Goal: Use online tool/utility: Utilize a website feature to perform a specific function

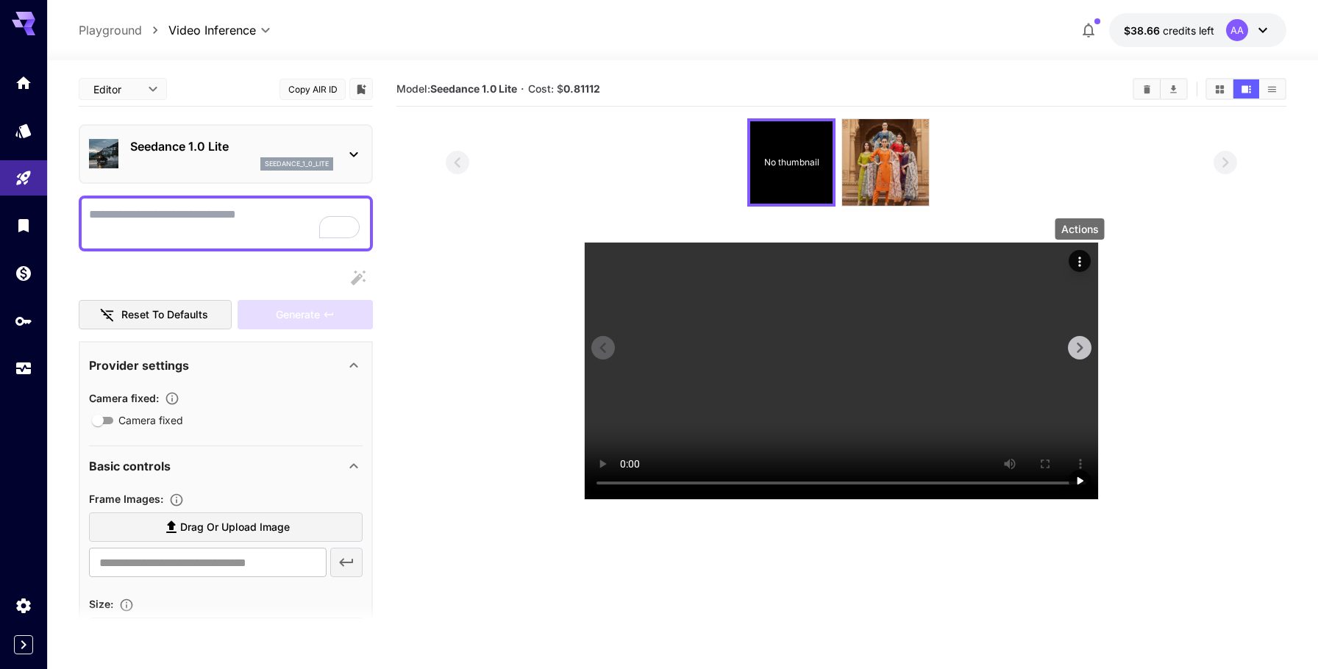
click at [1079, 259] on icon "Actions" at bounding box center [1079, 261] width 15 height 15
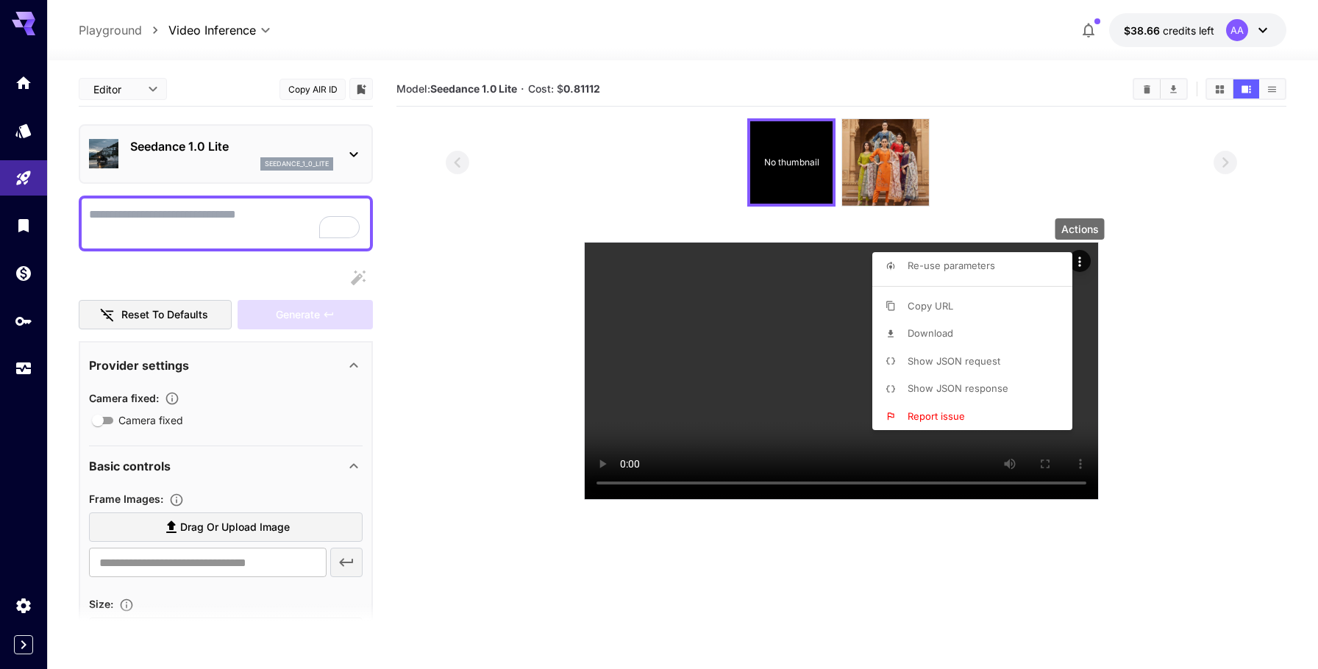
click at [949, 325] on li "Download" at bounding box center [976, 334] width 209 height 28
click at [1245, 29] on div at bounding box center [659, 334] width 1318 height 669
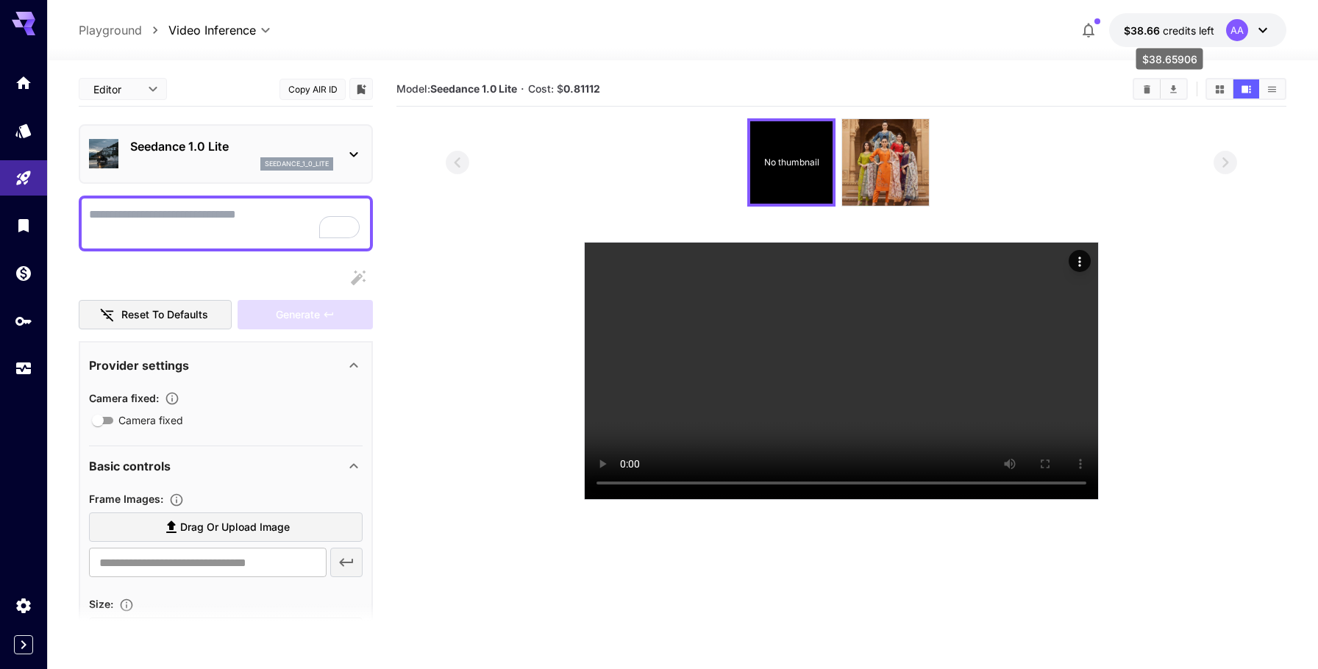
click at [1206, 35] on span "credits left" at bounding box center [1188, 30] width 51 height 13
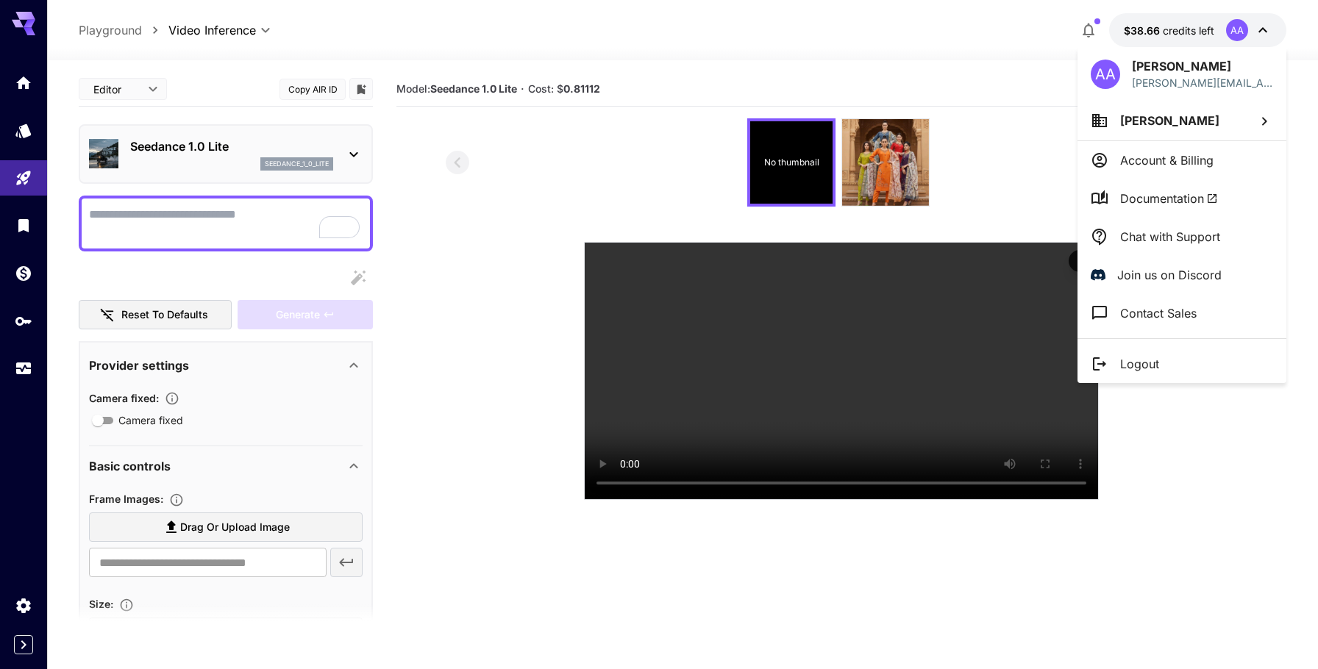
click at [1106, 168] on icon at bounding box center [1100, 161] width 18 height 18
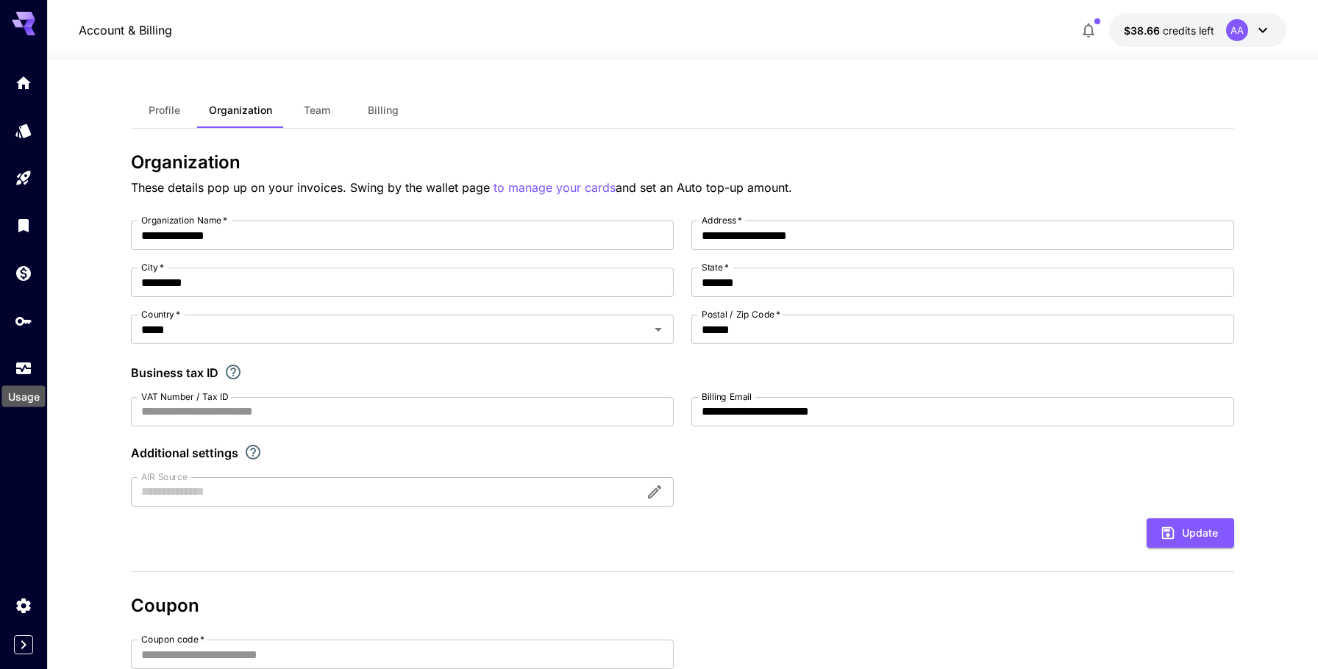
click at [15, 386] on div "Usage" at bounding box center [23, 396] width 43 height 21
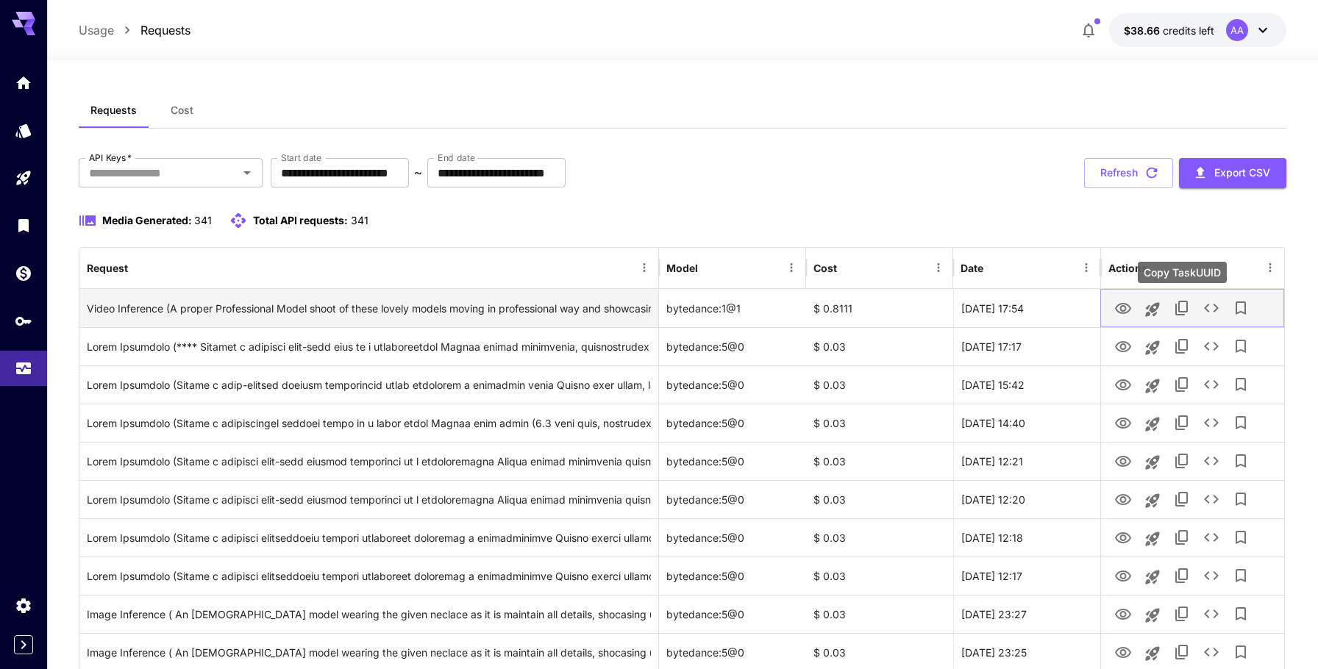
click at [1179, 320] on button "Copy TaskUUID" at bounding box center [1181, 307] width 29 height 29
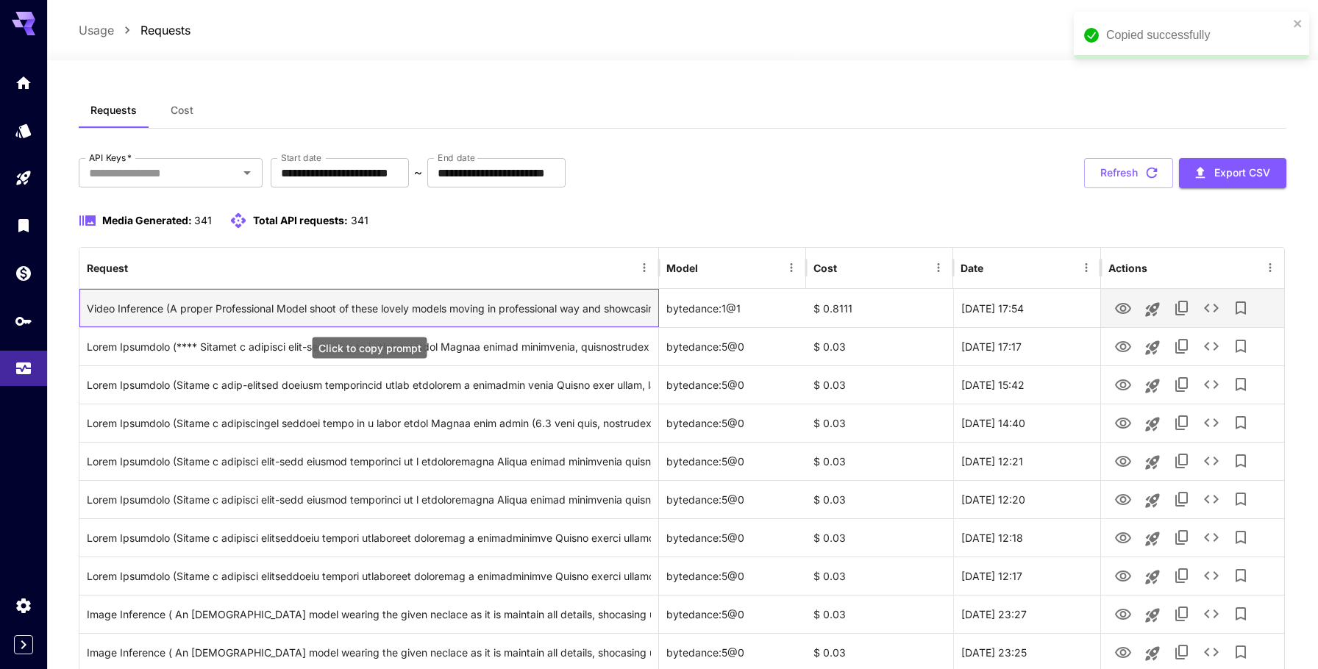
click at [352, 317] on div "Video Inference (A proper Professional Model shoot of these lovely models movin…" at bounding box center [369, 309] width 564 height 38
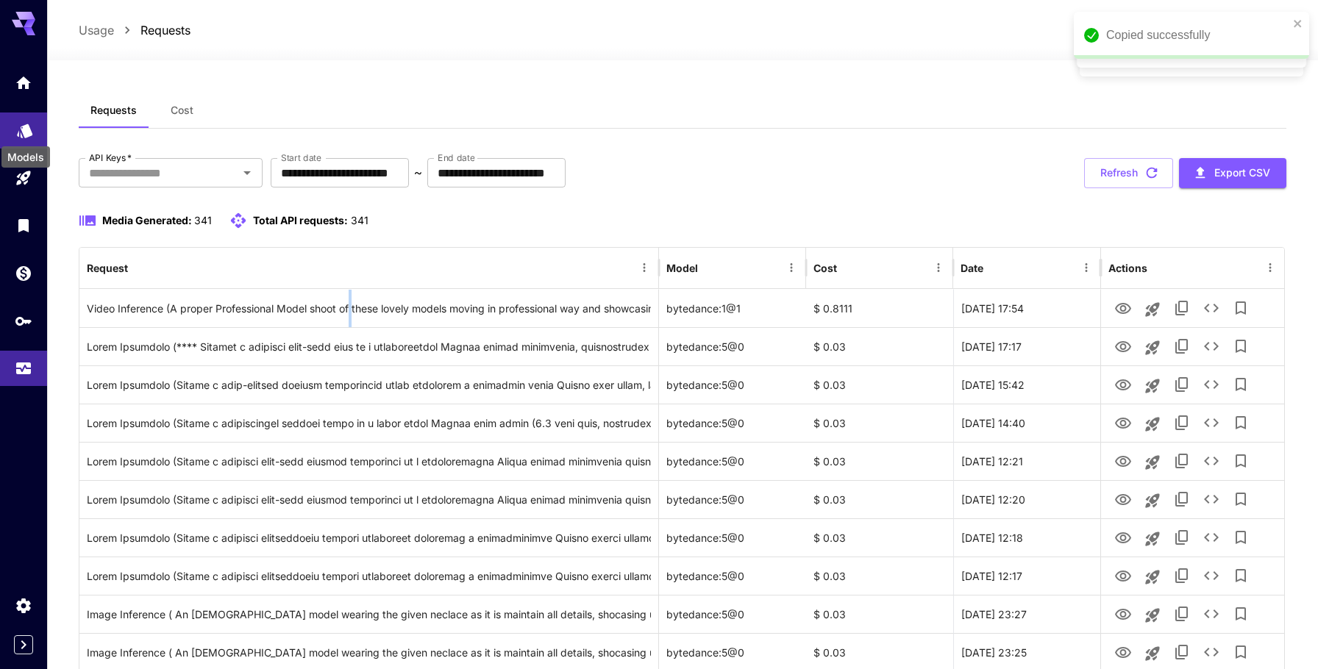
click at [23, 126] on icon "Models" at bounding box center [24, 126] width 15 height 14
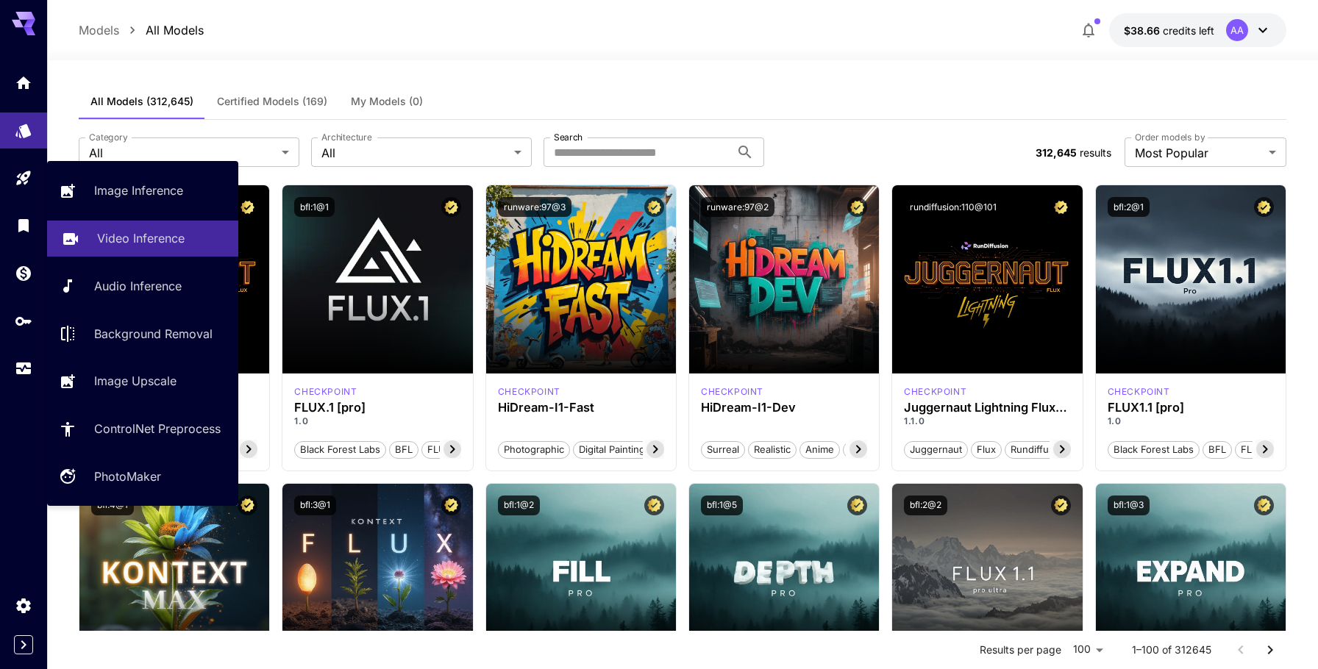
click at [152, 243] on p "Video Inference" at bounding box center [141, 238] width 88 height 18
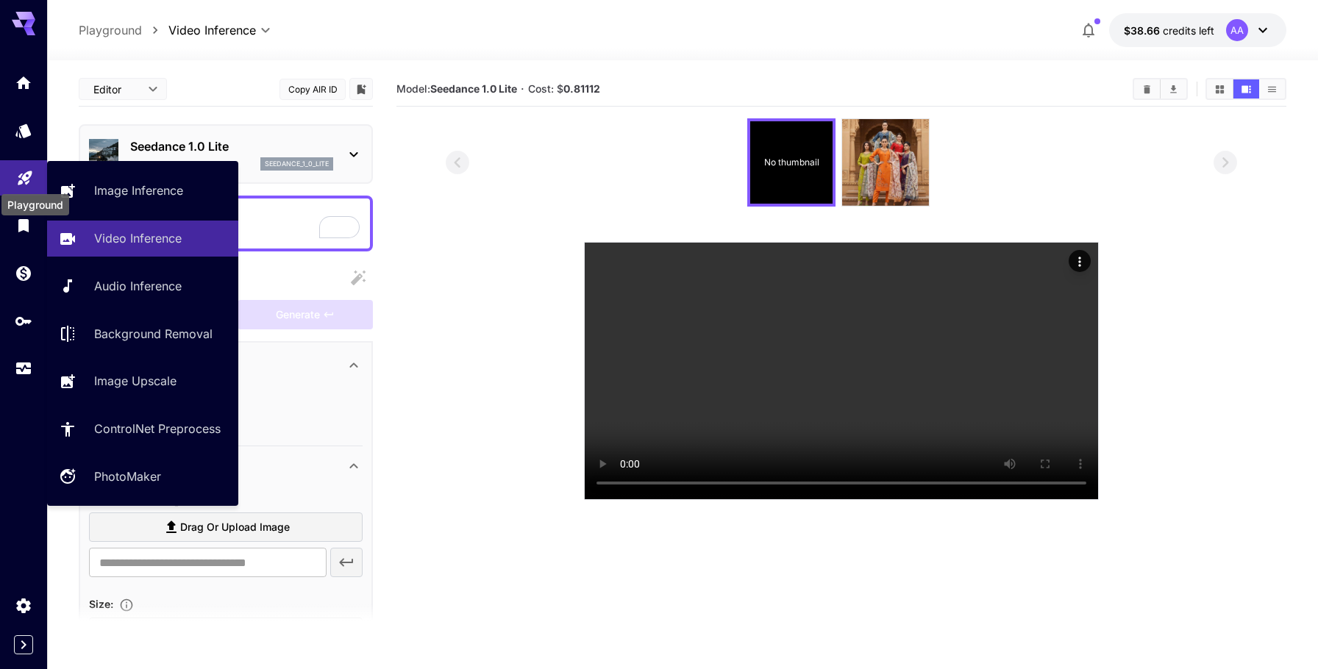
click at [18, 182] on icon "Playground" at bounding box center [25, 174] width 18 height 18
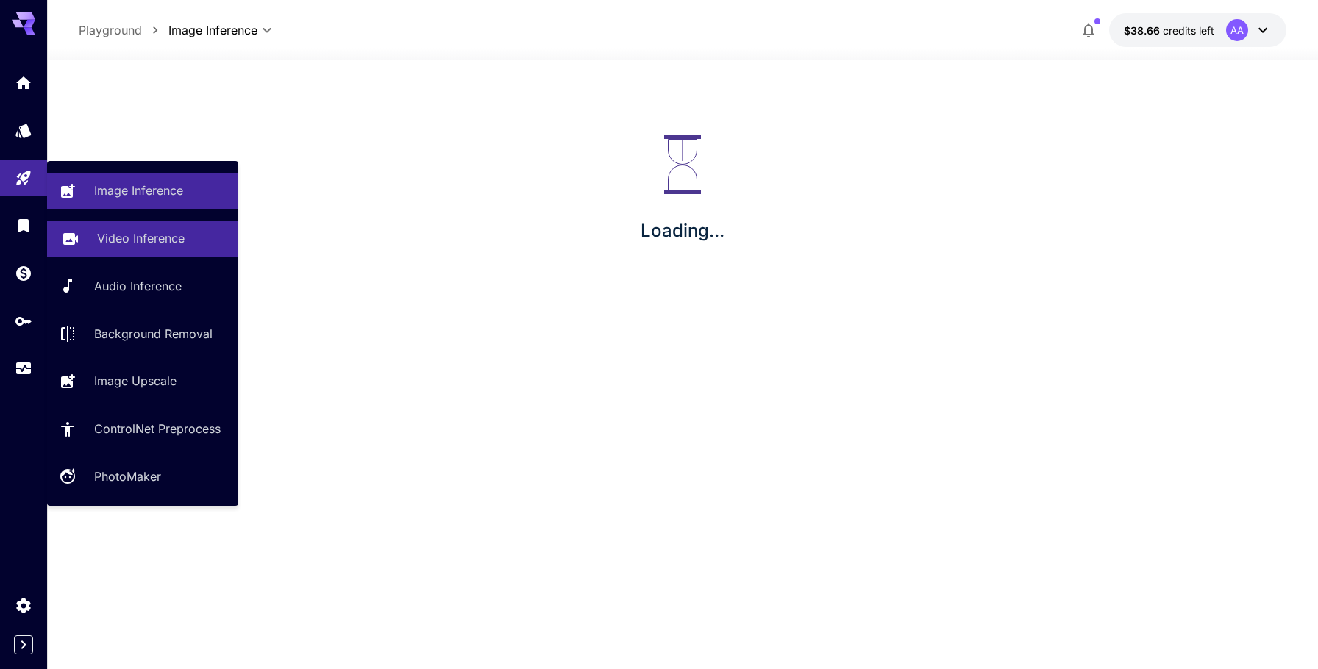
click at [123, 235] on p "Video Inference" at bounding box center [141, 238] width 88 height 18
type input "**********"
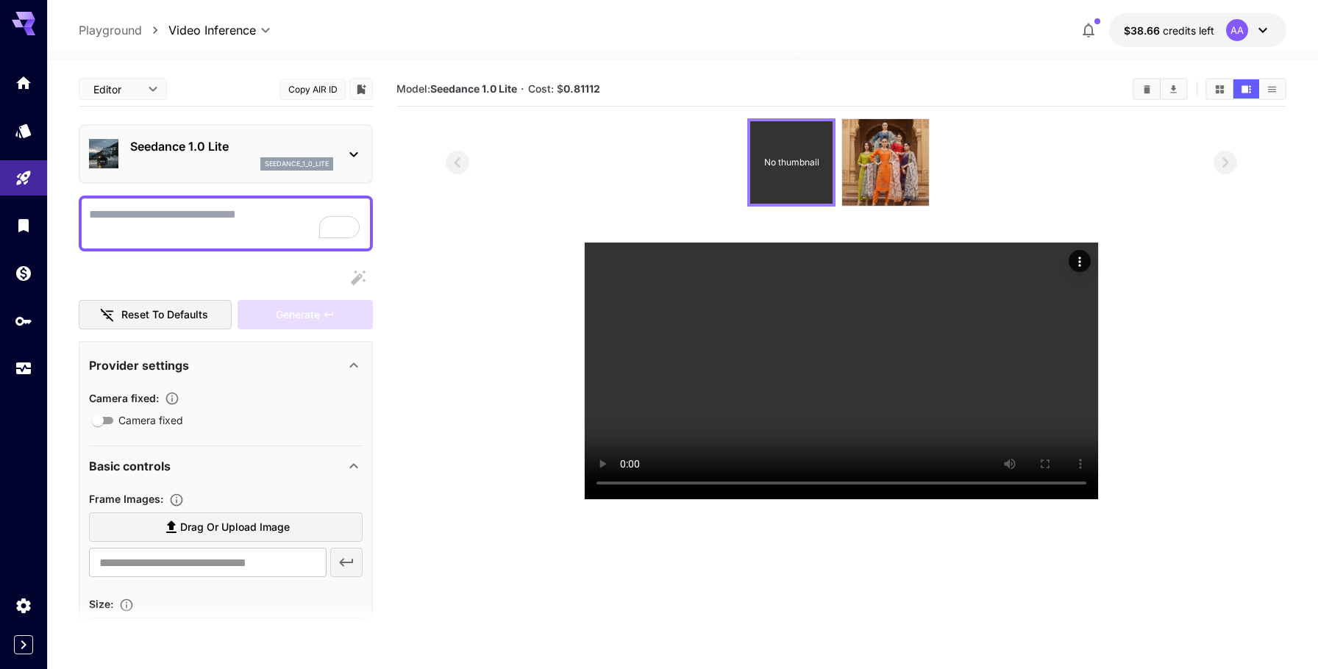
click at [816, 133] on div "No thumbnail" at bounding box center [791, 162] width 82 height 82
click at [1259, 24] on icon at bounding box center [1263, 30] width 18 height 18
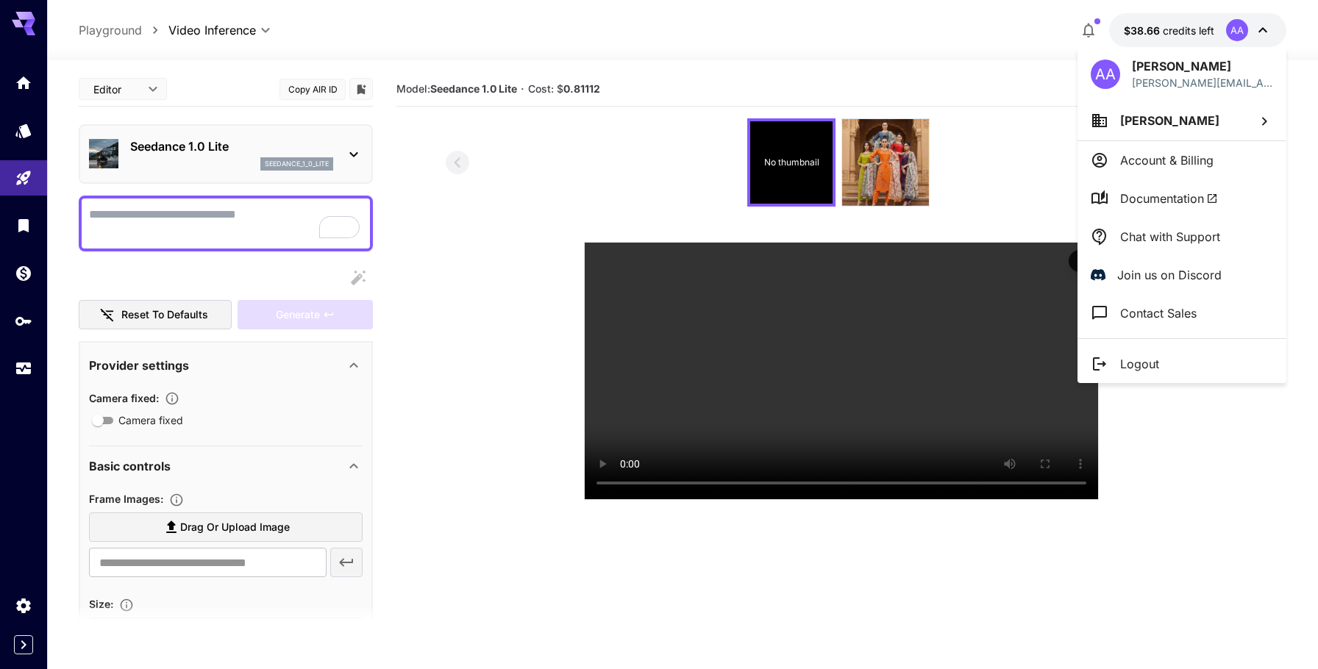
click at [1167, 243] on p "Chat with Support" at bounding box center [1170, 237] width 100 height 18
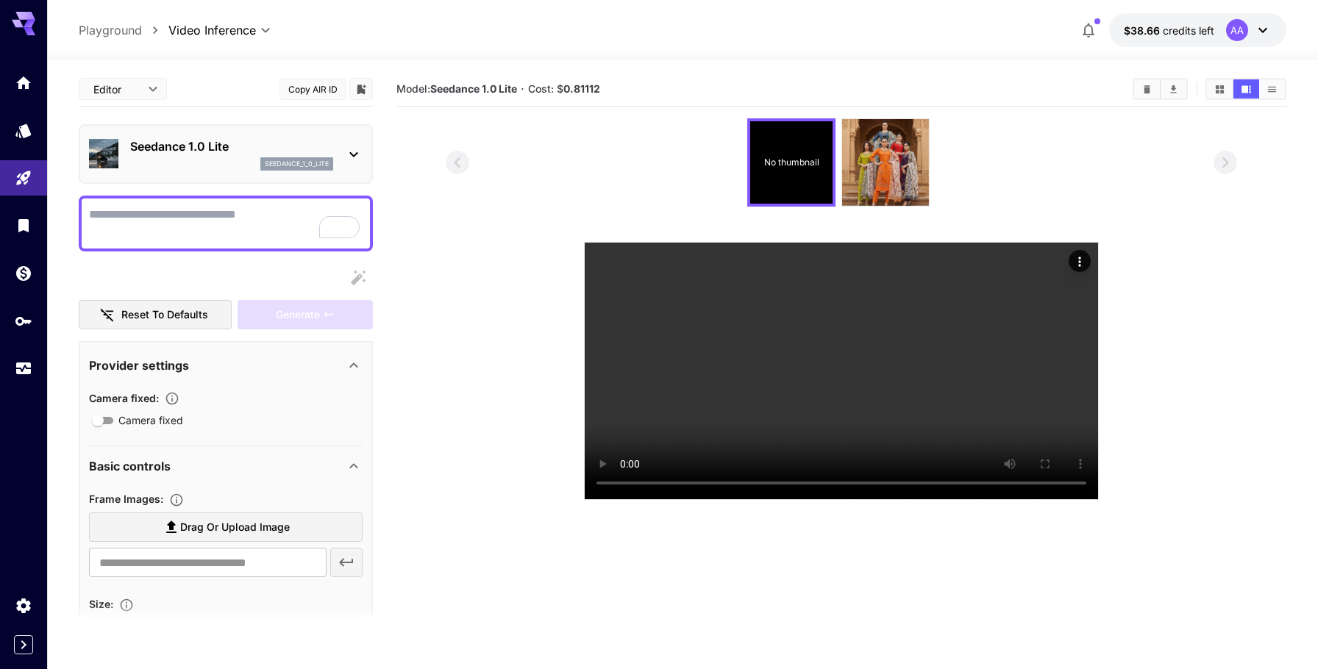
click at [1254, 35] on icon at bounding box center [1263, 30] width 18 height 18
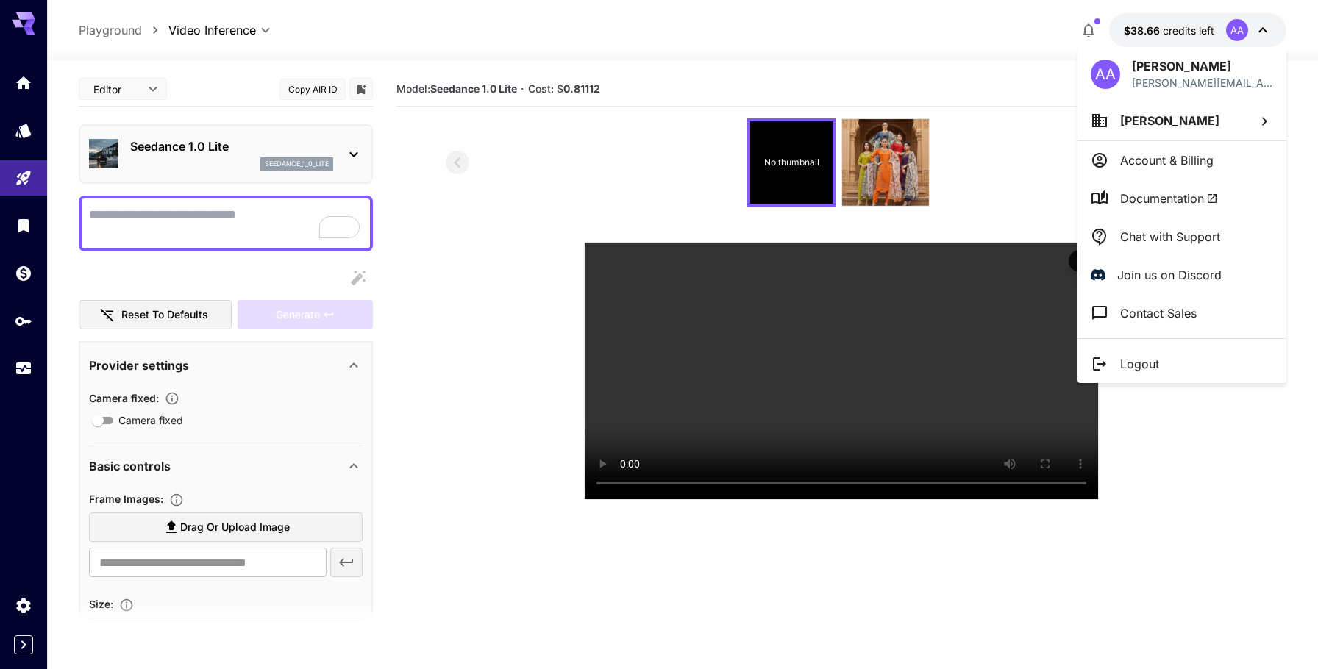
click at [18, 382] on div at bounding box center [659, 334] width 1318 height 669
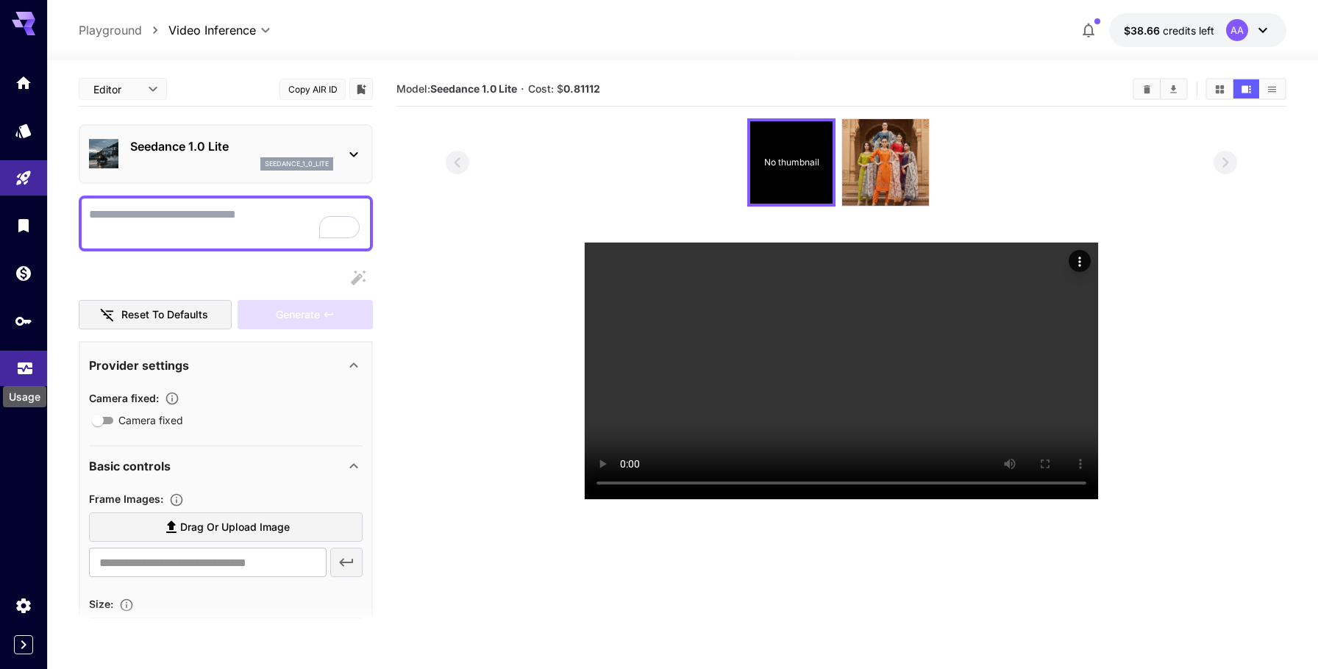
click at [20, 371] on icon "Usage" at bounding box center [25, 366] width 15 height 7
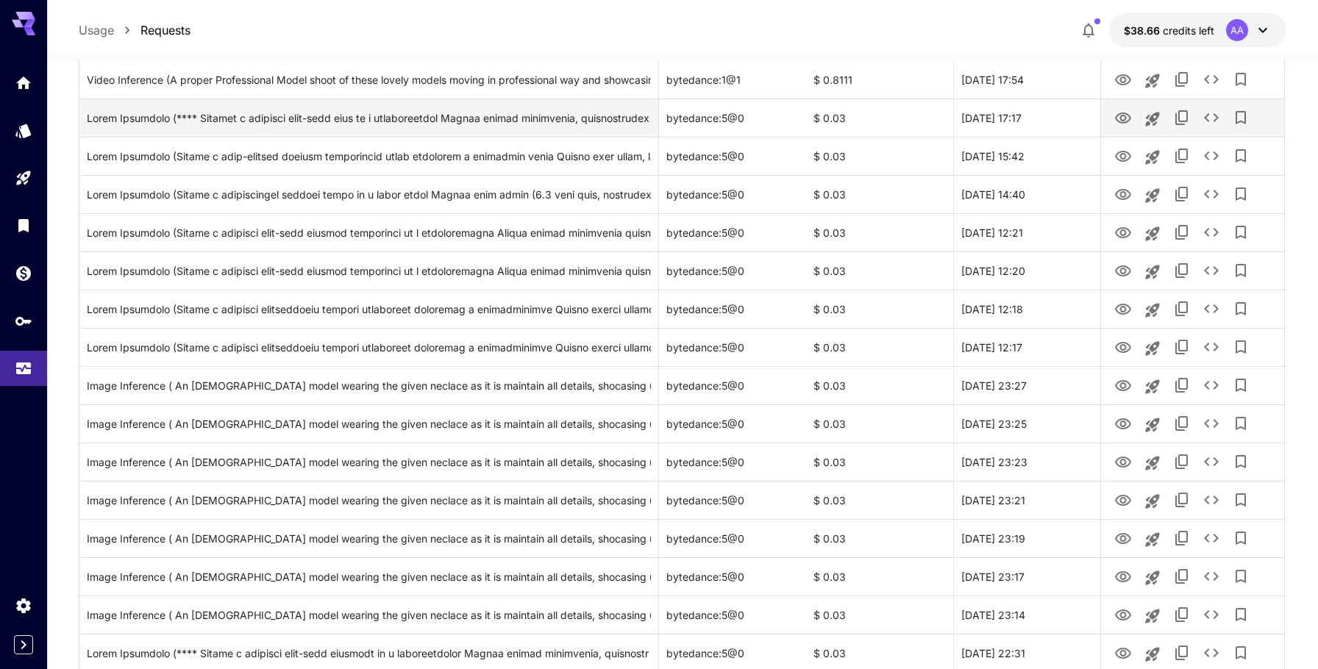
scroll to position [232, 0]
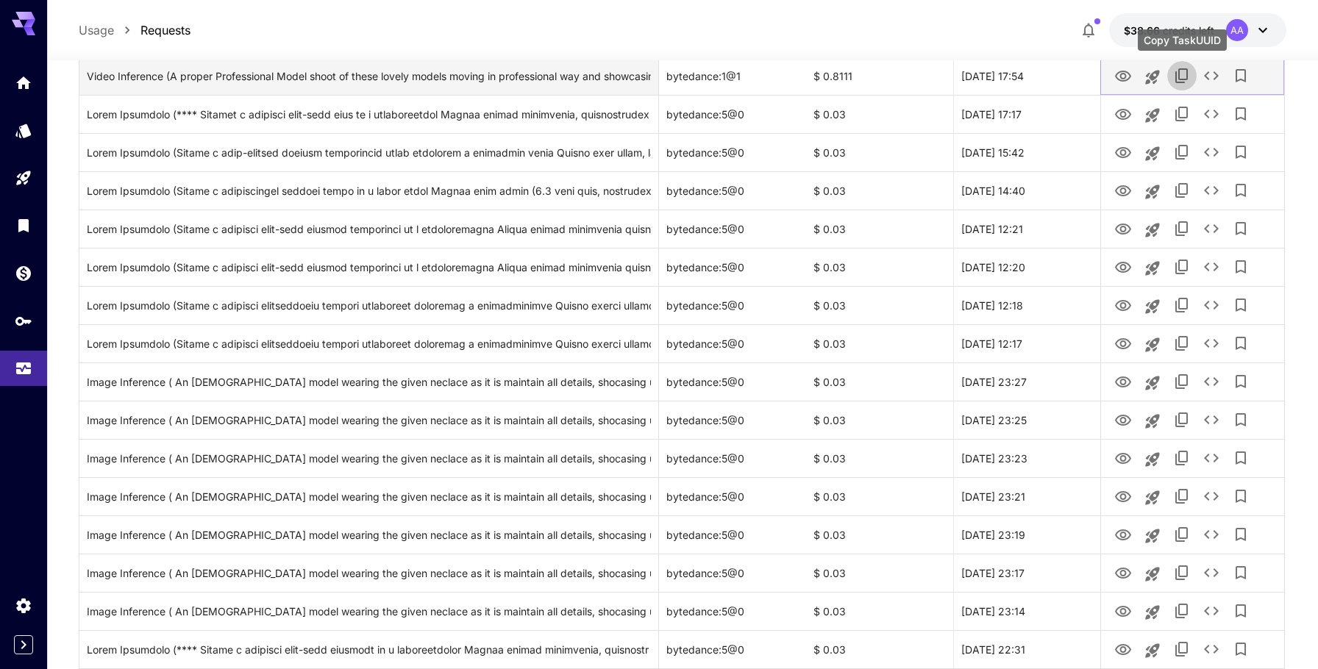
click at [1183, 76] on icon "Copy TaskUUID" at bounding box center [1182, 76] width 18 height 18
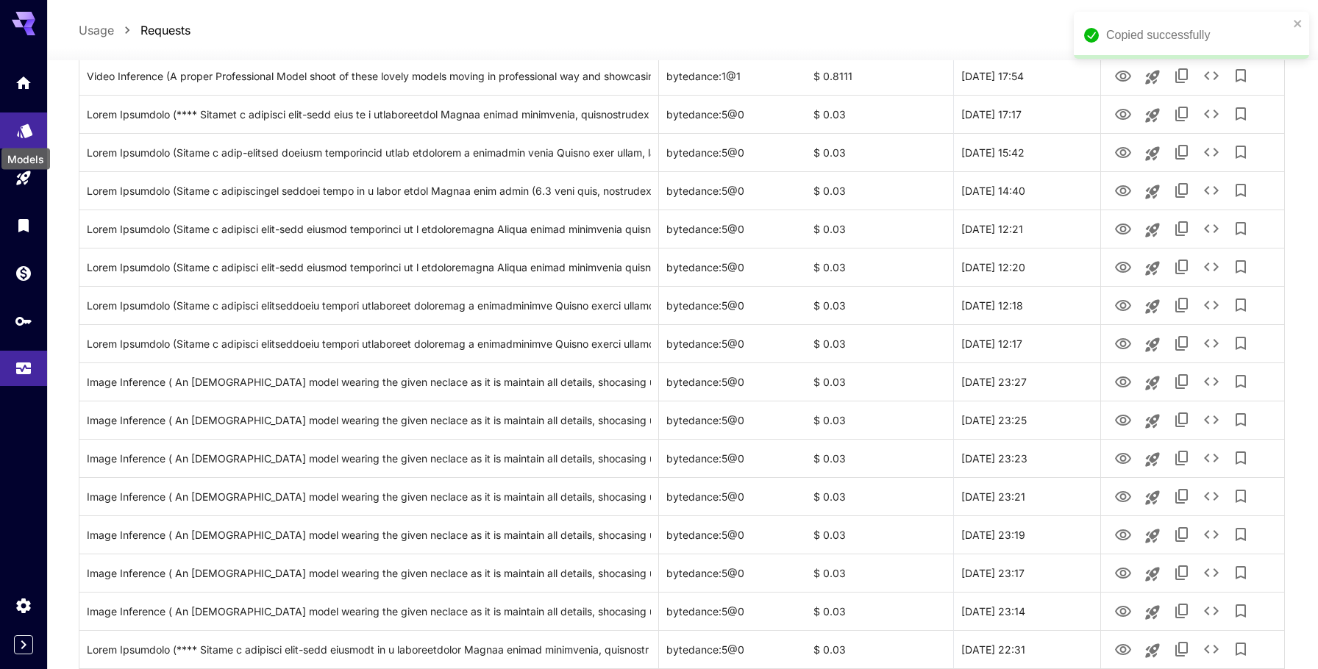
click at [18, 132] on icon "Models" at bounding box center [25, 127] width 18 height 18
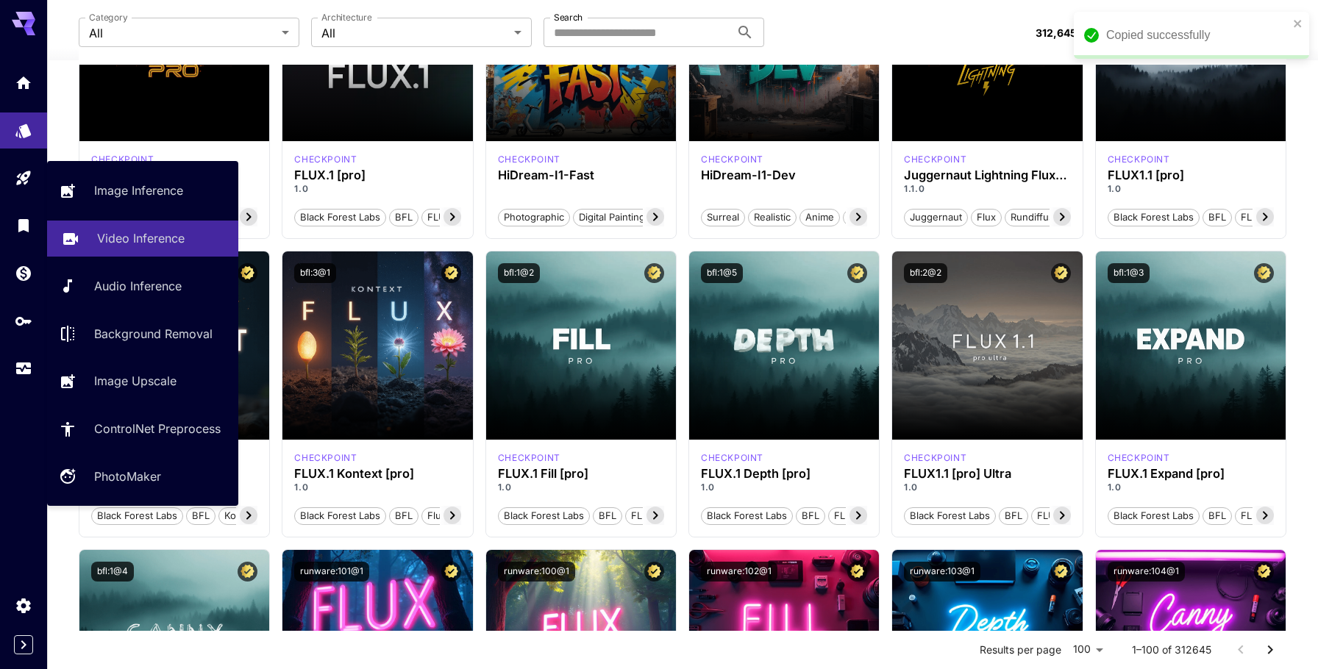
click at [144, 240] on p "Video Inference" at bounding box center [141, 238] width 88 height 18
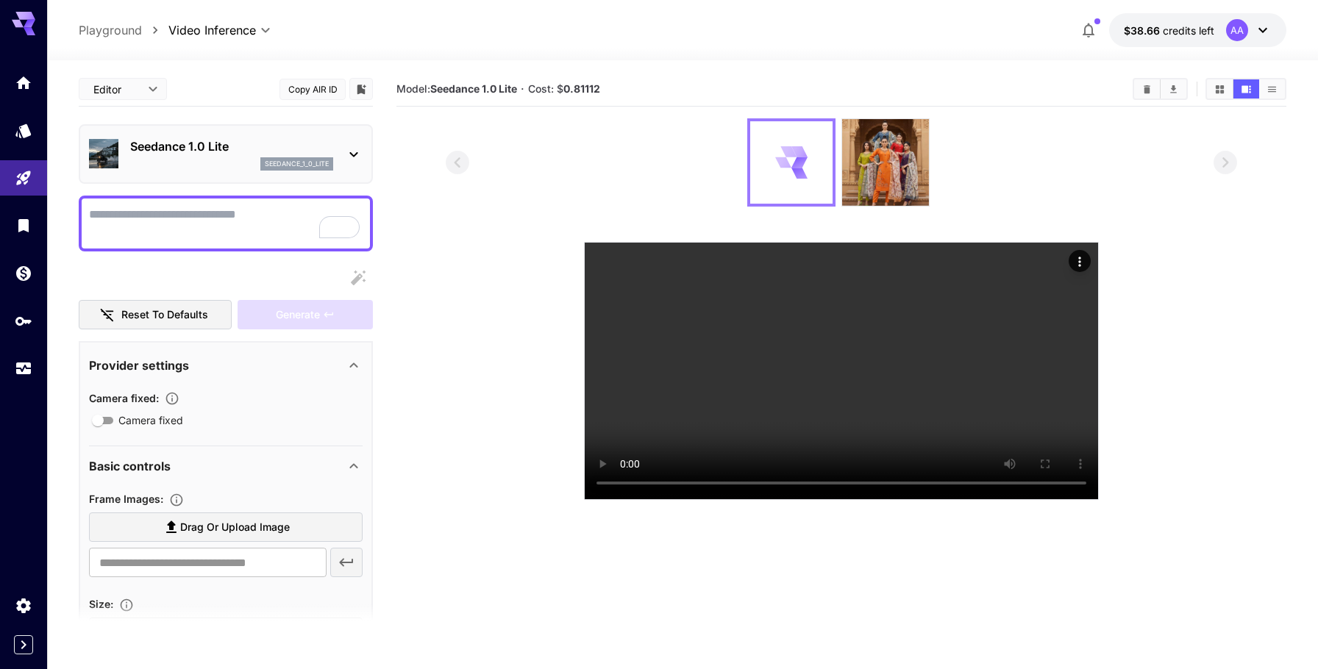
click at [803, 154] on icon at bounding box center [799, 152] width 19 height 20
click at [797, 176] on icon at bounding box center [799, 173] width 16 height 11
click at [880, 177] on img at bounding box center [885, 162] width 87 height 87
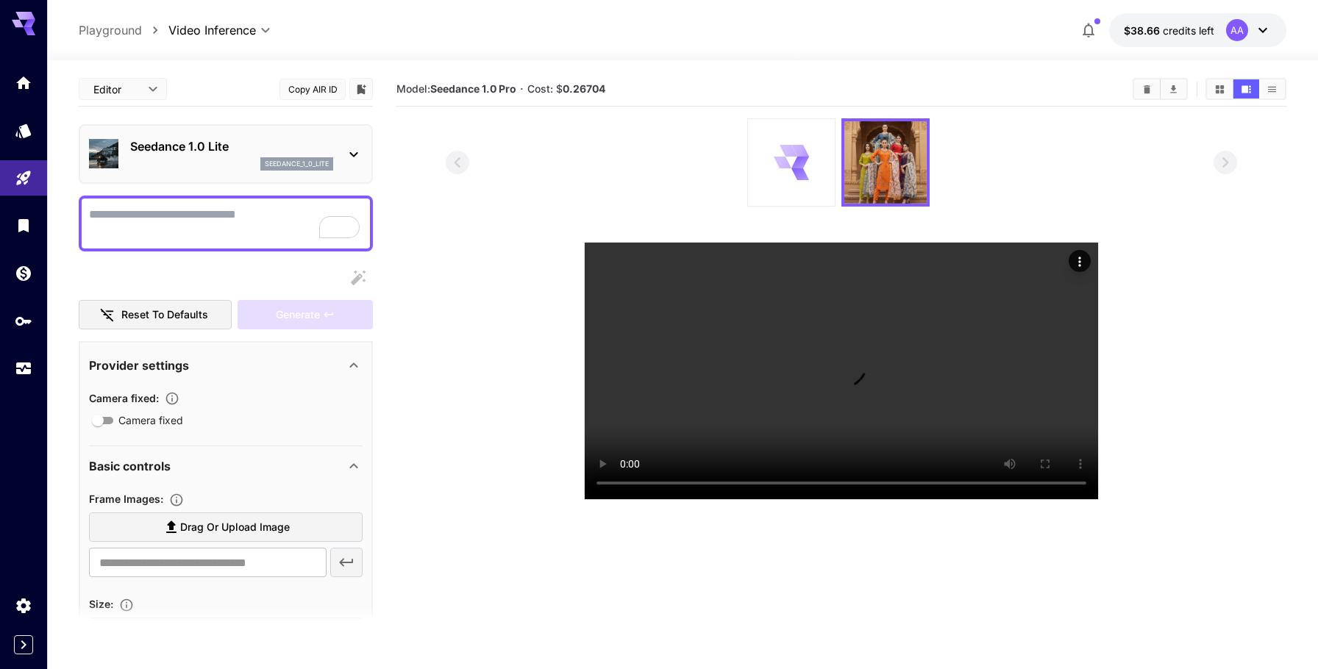
click at [802, 178] on icon at bounding box center [800, 174] width 21 height 18
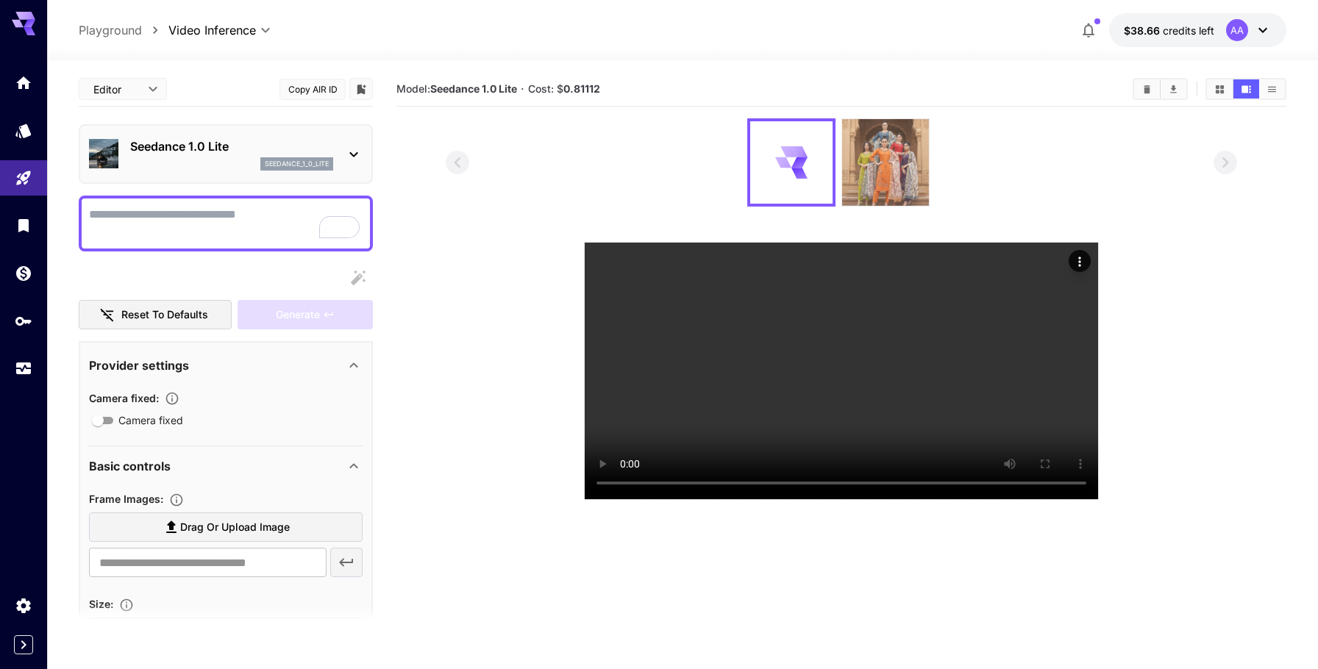
click at [880, 173] on img at bounding box center [885, 162] width 87 height 87
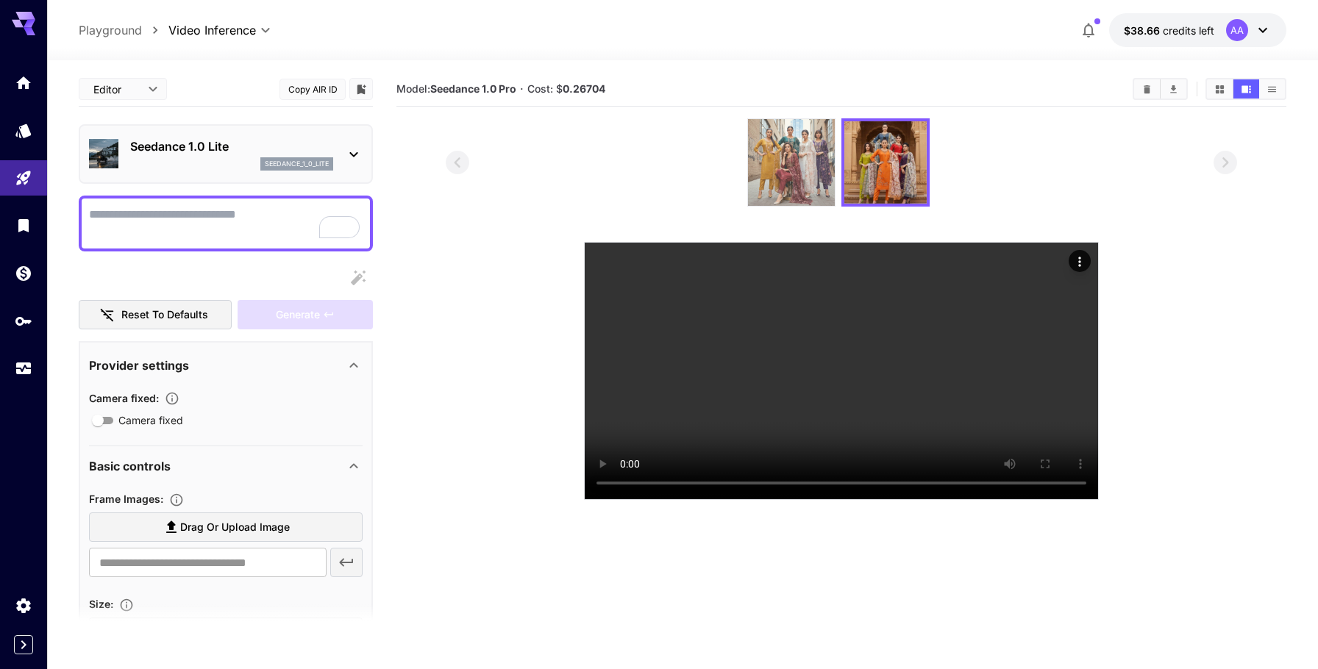
click at [779, 143] on img at bounding box center [791, 162] width 87 height 87
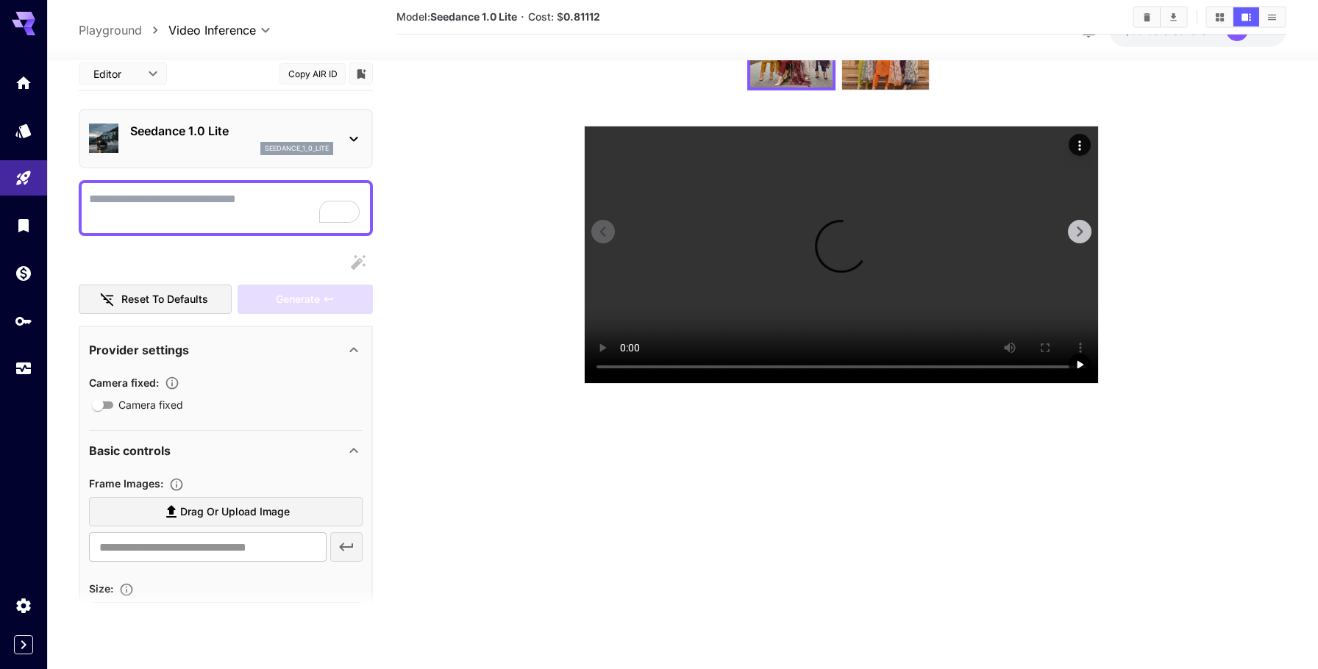
scroll to position [132, 0]
click at [803, 383] on video at bounding box center [841, 254] width 513 height 257
click at [690, 383] on video at bounding box center [841, 254] width 513 height 257
click at [693, 383] on video at bounding box center [841, 254] width 513 height 257
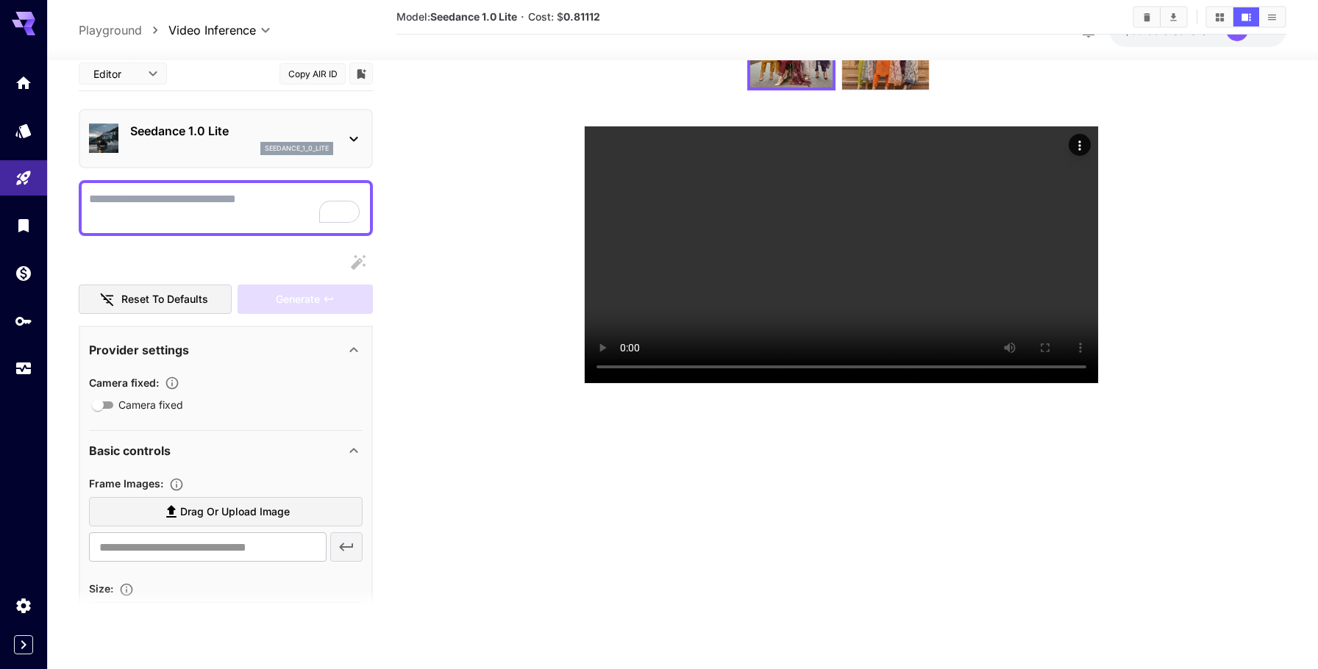
click at [340, 143] on div "Seedance 1.0 Lite seedance_1_0_lite" at bounding box center [226, 138] width 274 height 45
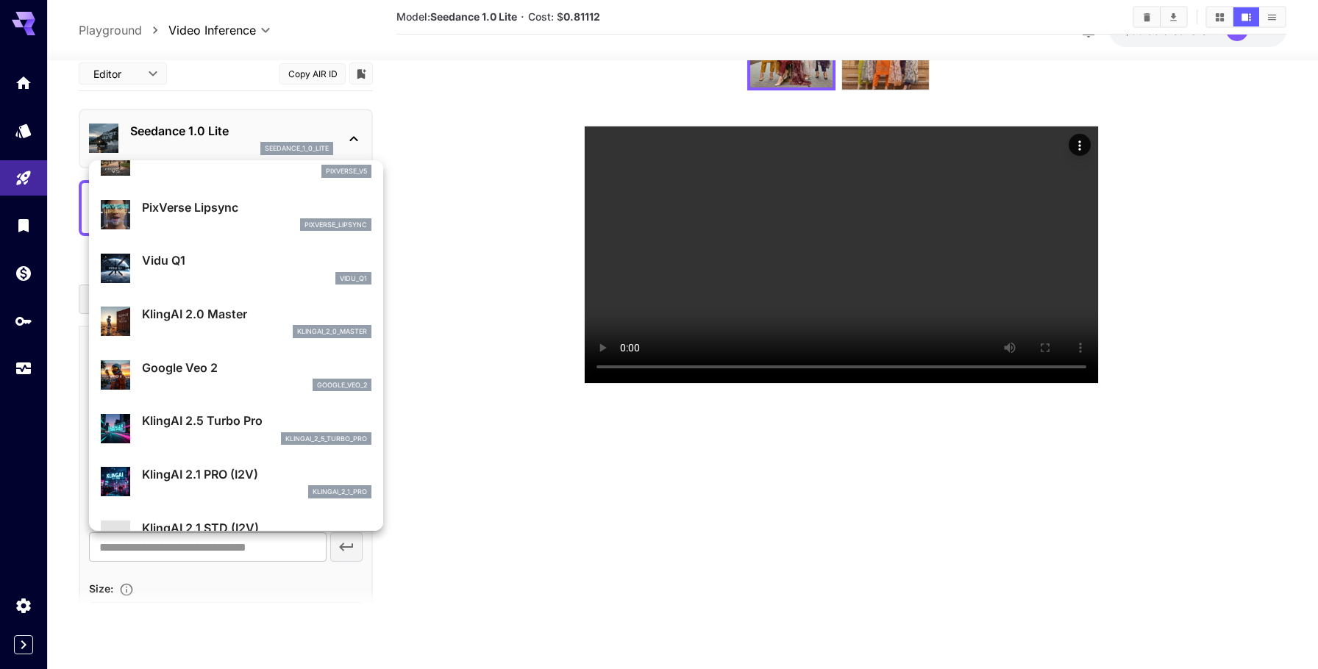
scroll to position [0, 0]
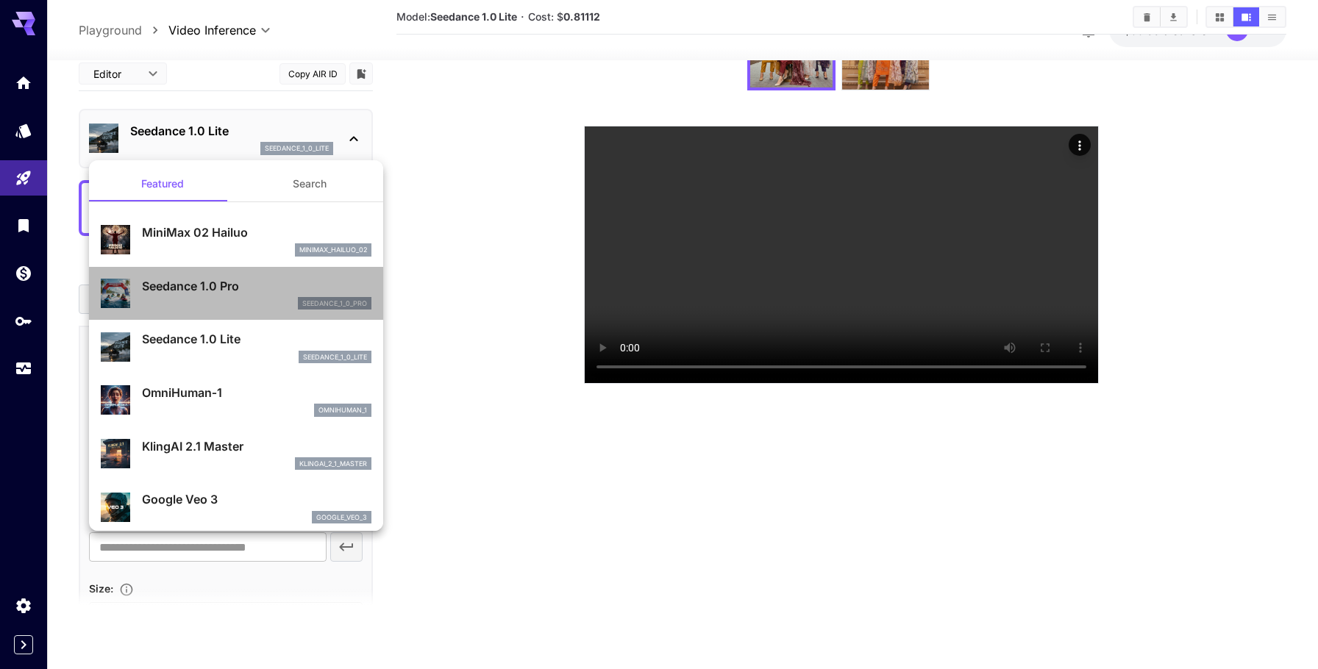
click at [253, 294] on p "Seedance 1.0 Pro" at bounding box center [256, 286] width 229 height 18
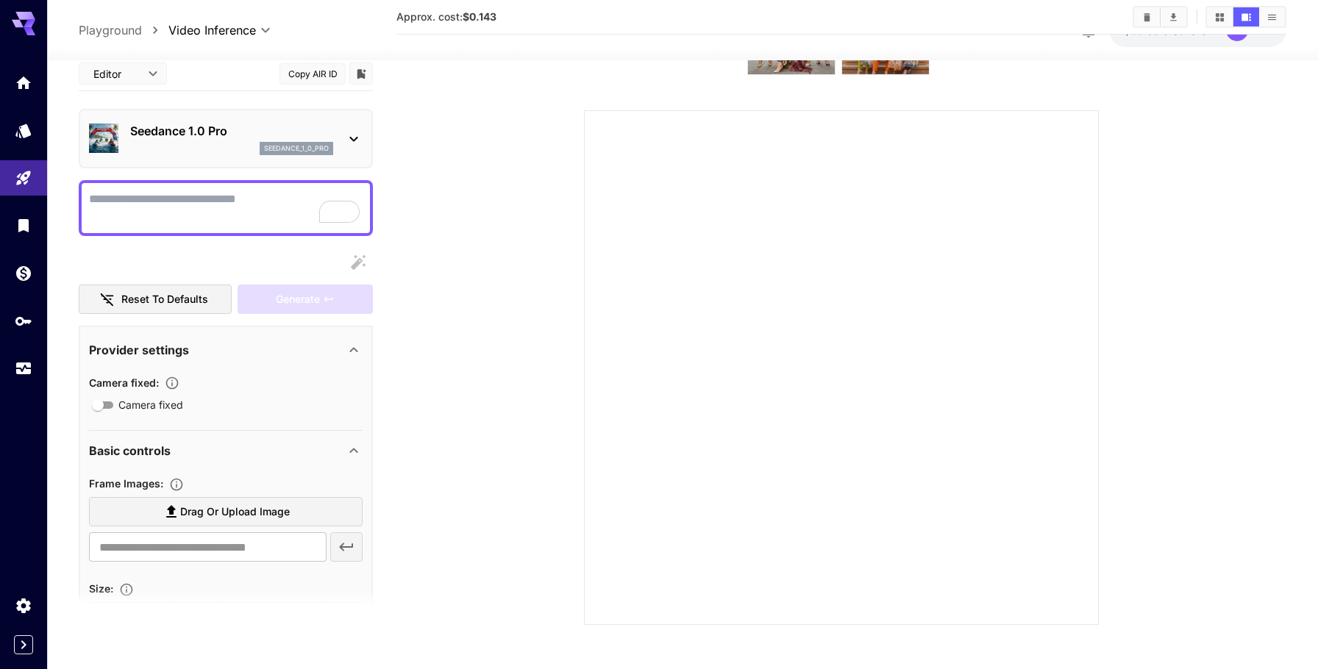
click at [406, 227] on section at bounding box center [841, 306] width 890 height 638
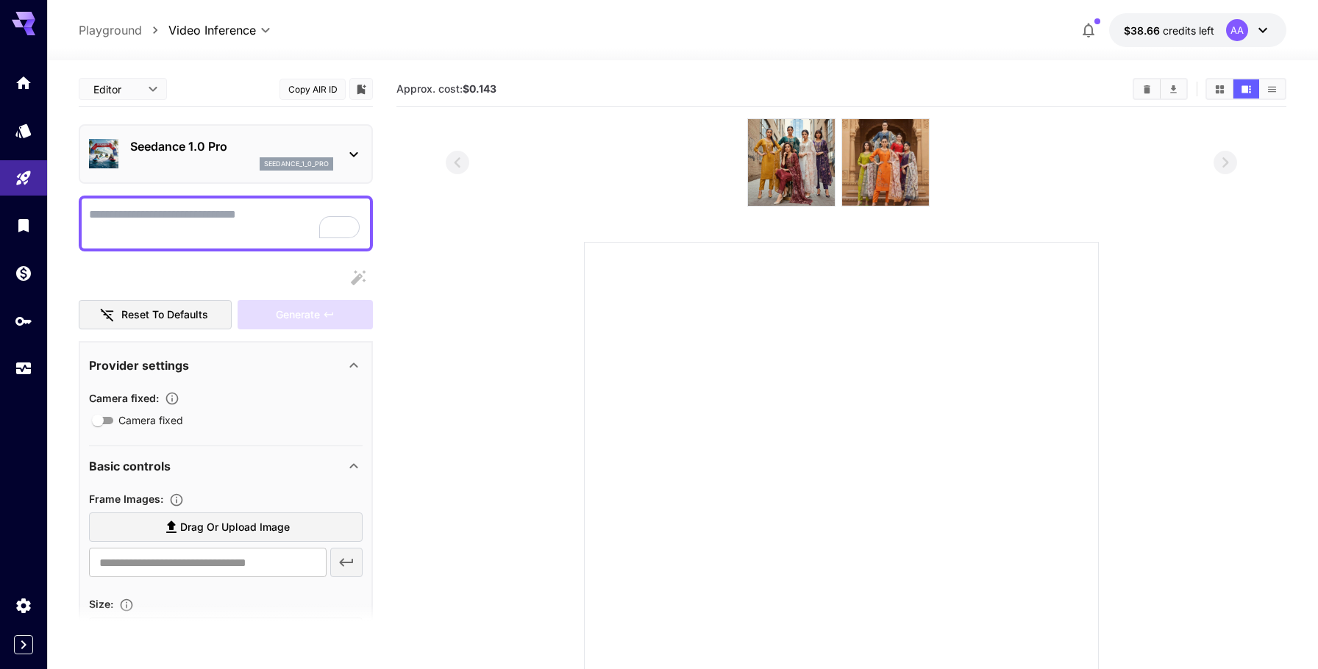
click at [313, 167] on p "seedance_1_0_pro" at bounding box center [296, 164] width 65 height 10
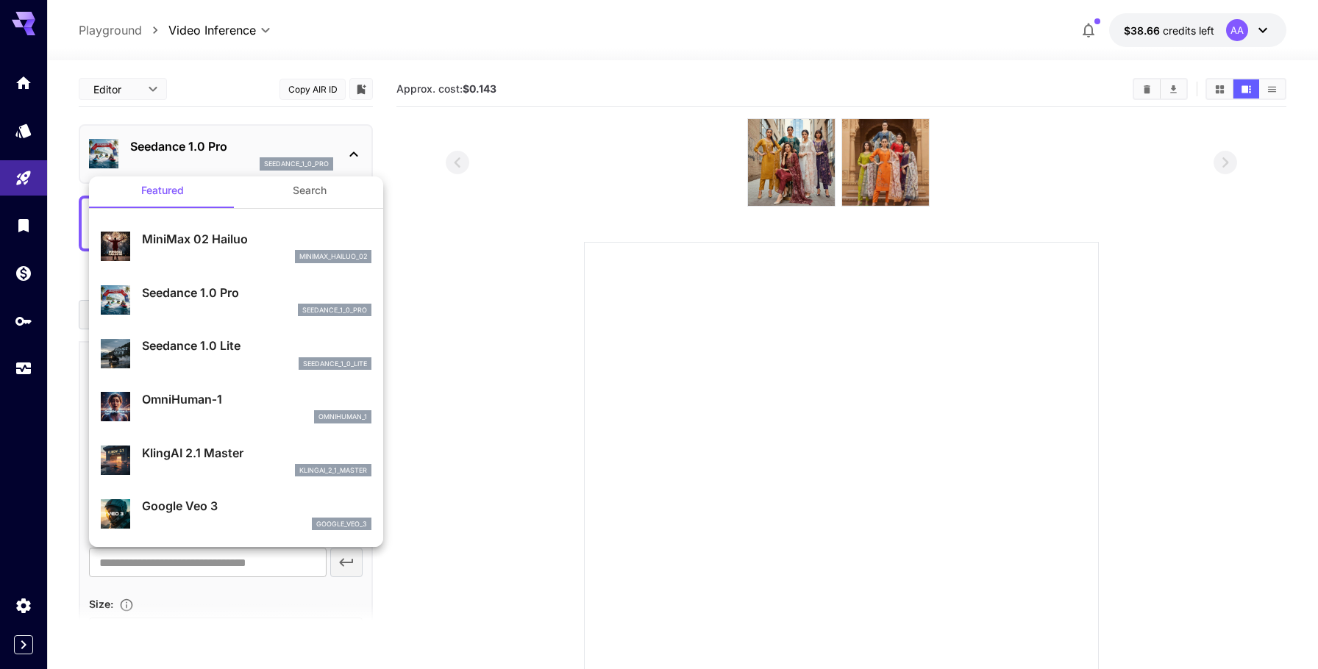
scroll to position [9, 0]
click at [226, 352] on p "Seedance 1.0 Lite" at bounding box center [256, 347] width 229 height 18
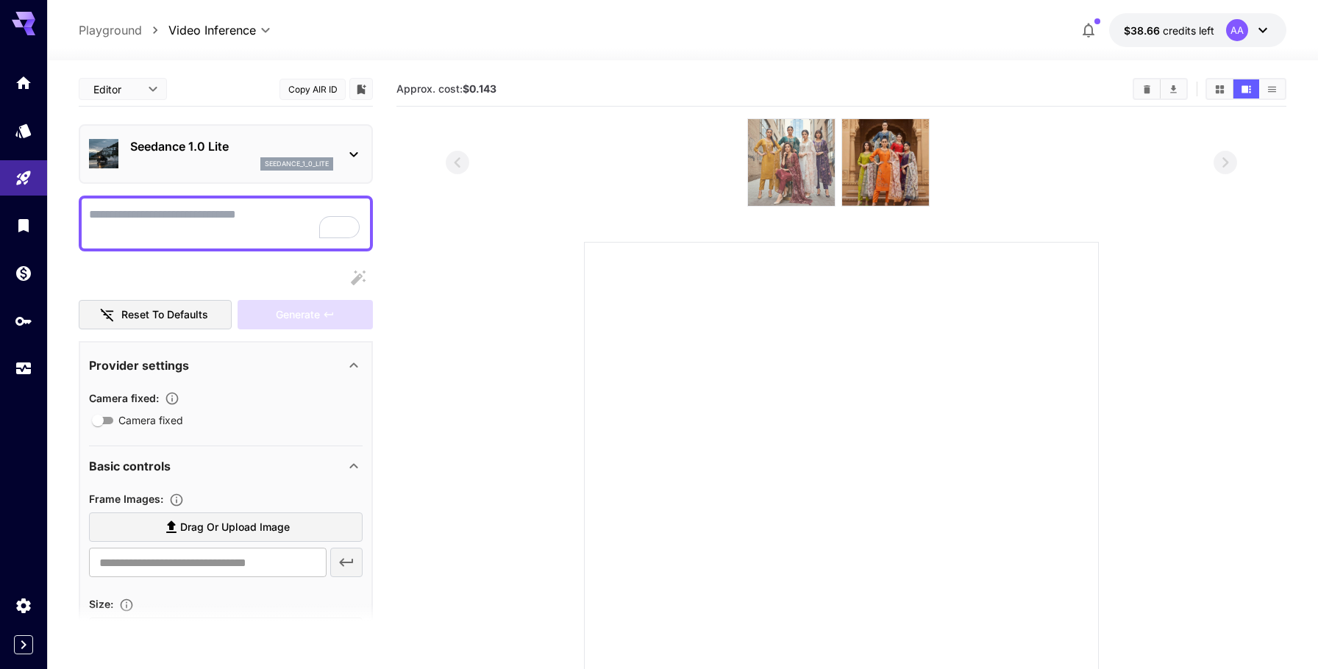
click at [779, 123] on img at bounding box center [791, 162] width 87 height 87
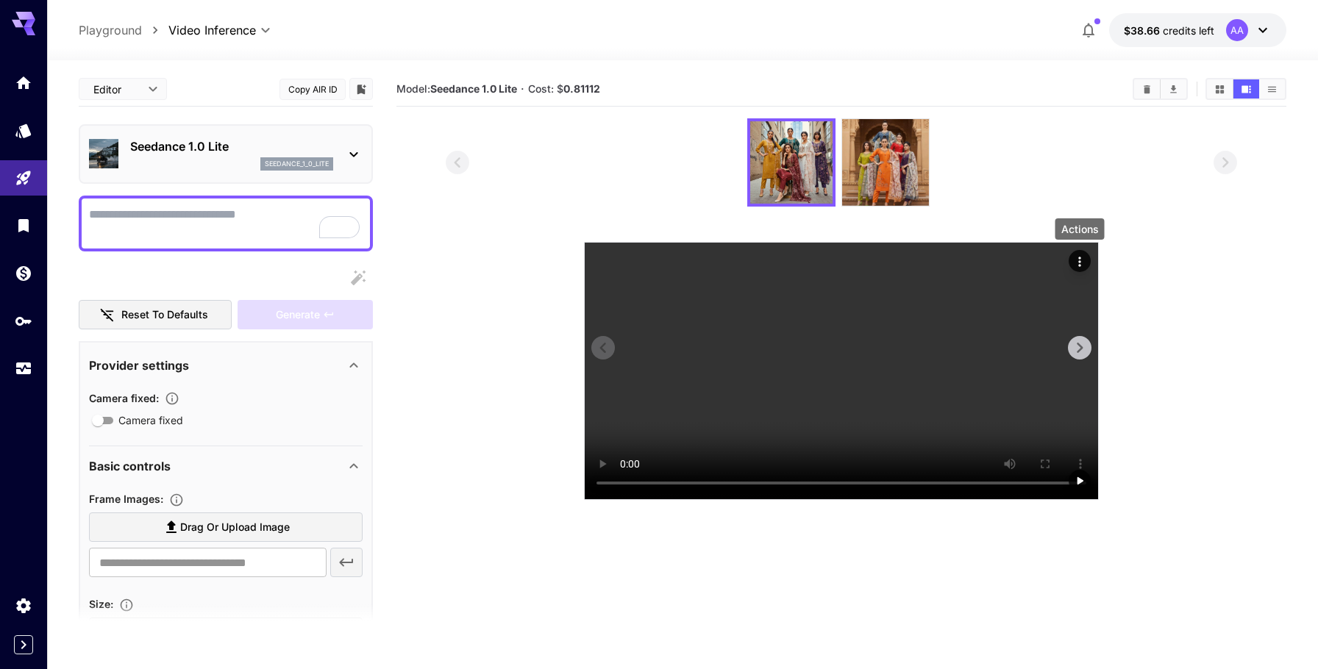
click at [1083, 259] on icon "Actions" at bounding box center [1079, 261] width 15 height 15
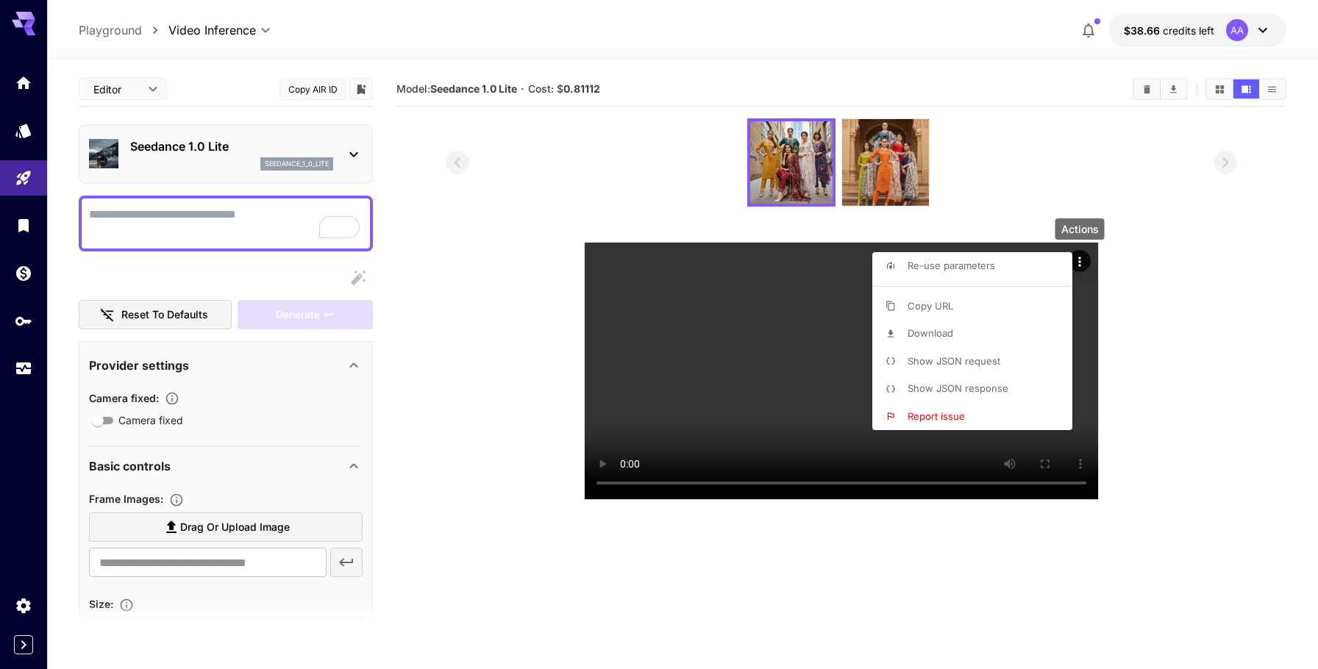
click at [947, 274] on li "Re-use parameters" at bounding box center [976, 266] width 209 height 28
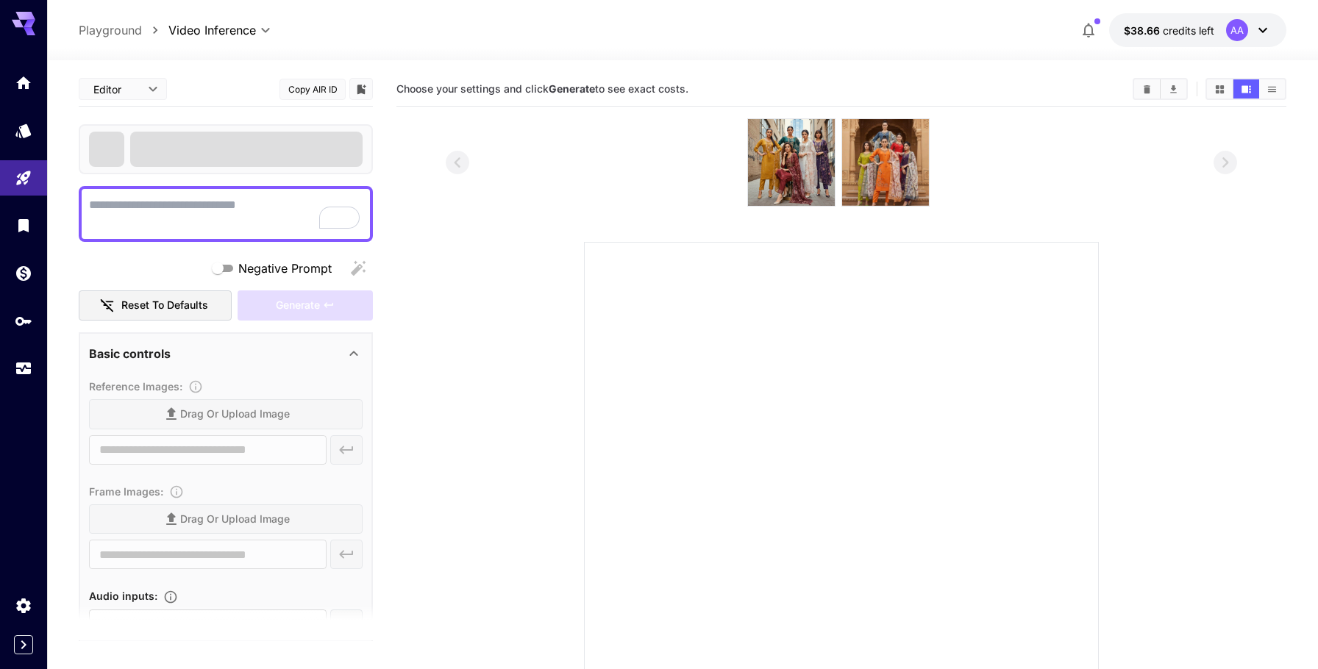
type textarea "**********"
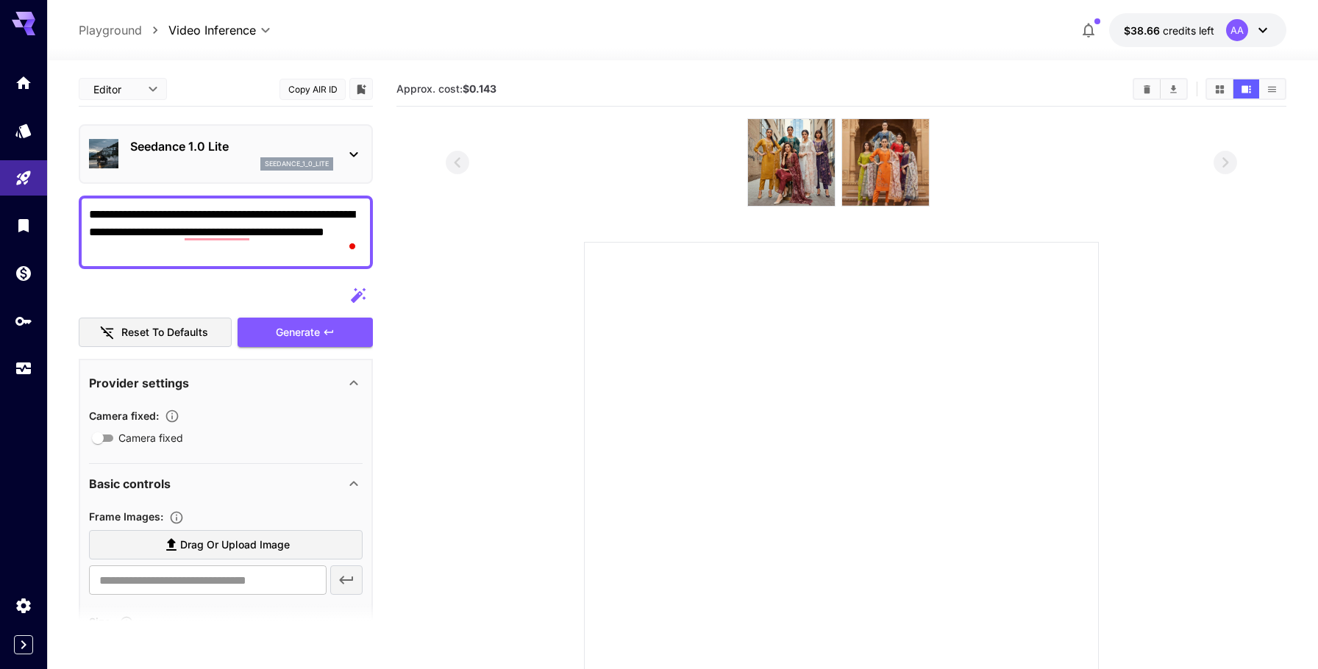
click at [234, 263] on div "**********" at bounding box center [226, 233] width 294 height 74
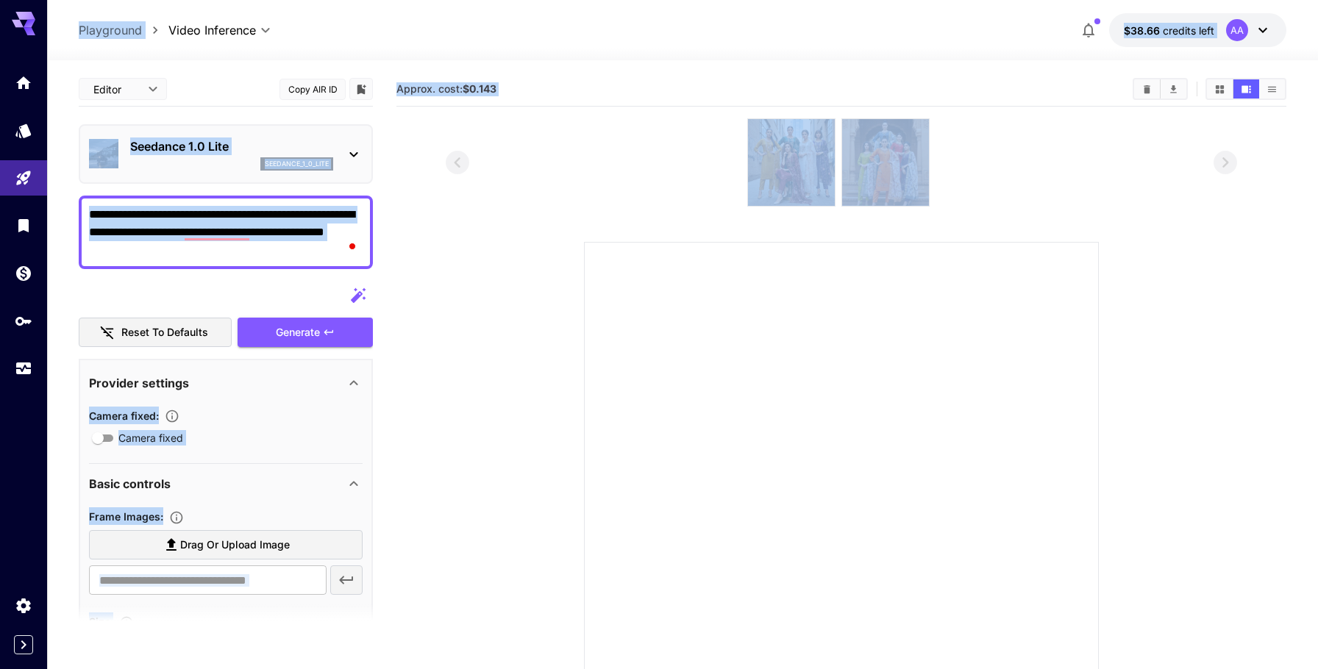
copy body "**********"
click at [234, 262] on div "**********" at bounding box center [226, 233] width 294 height 74
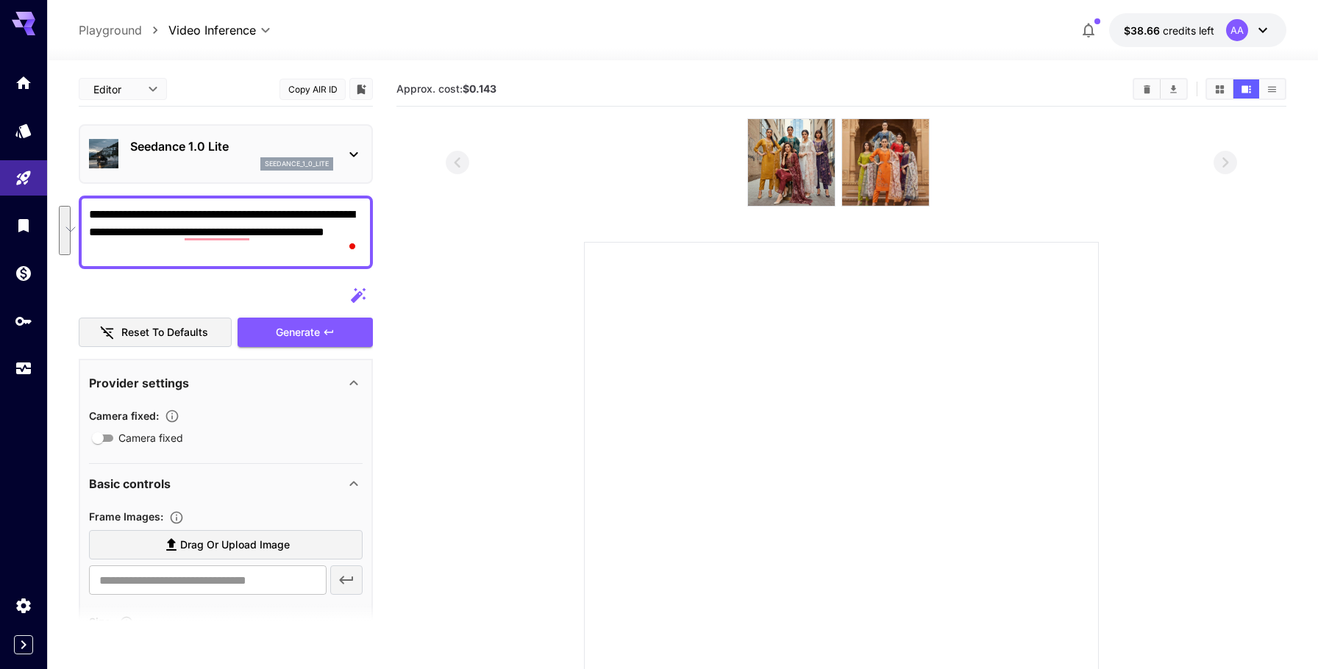
drag, startPoint x: 184, startPoint y: 247, endPoint x: 60, endPoint y: 213, distance: 129.0
click at [60, 213] on section "**********" at bounding box center [682, 430] width 1271 height 741
click at [341, 149] on div "Seedance 1.0 Lite seedance_1_0_lite" at bounding box center [226, 154] width 274 height 45
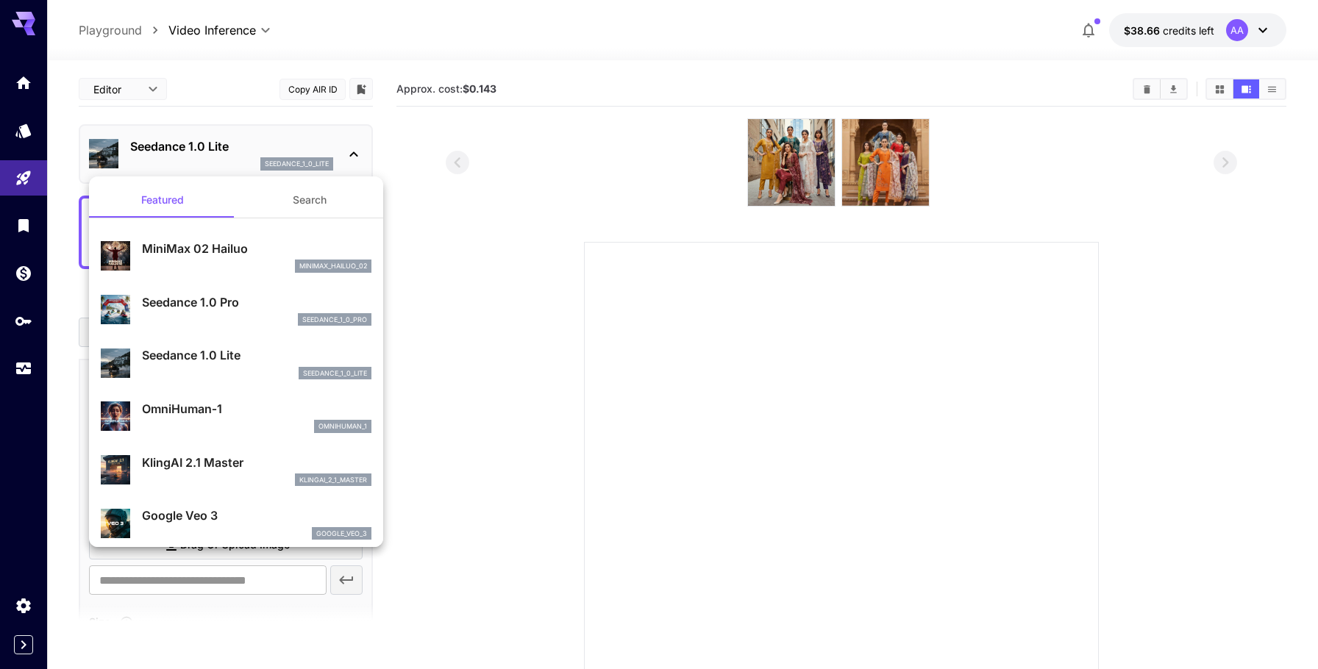
click at [275, 289] on div "Seedance 1.0 Pro seedance_1_0_pro" at bounding box center [236, 310] width 271 height 45
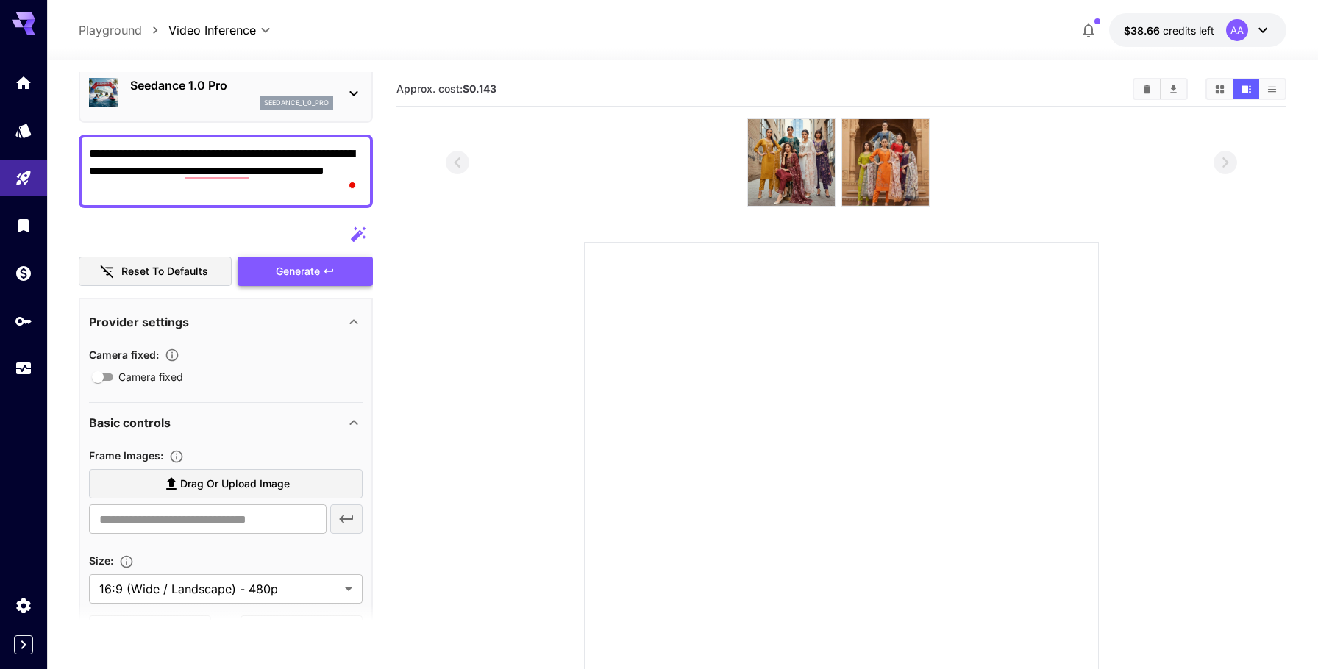
scroll to position [69, 0]
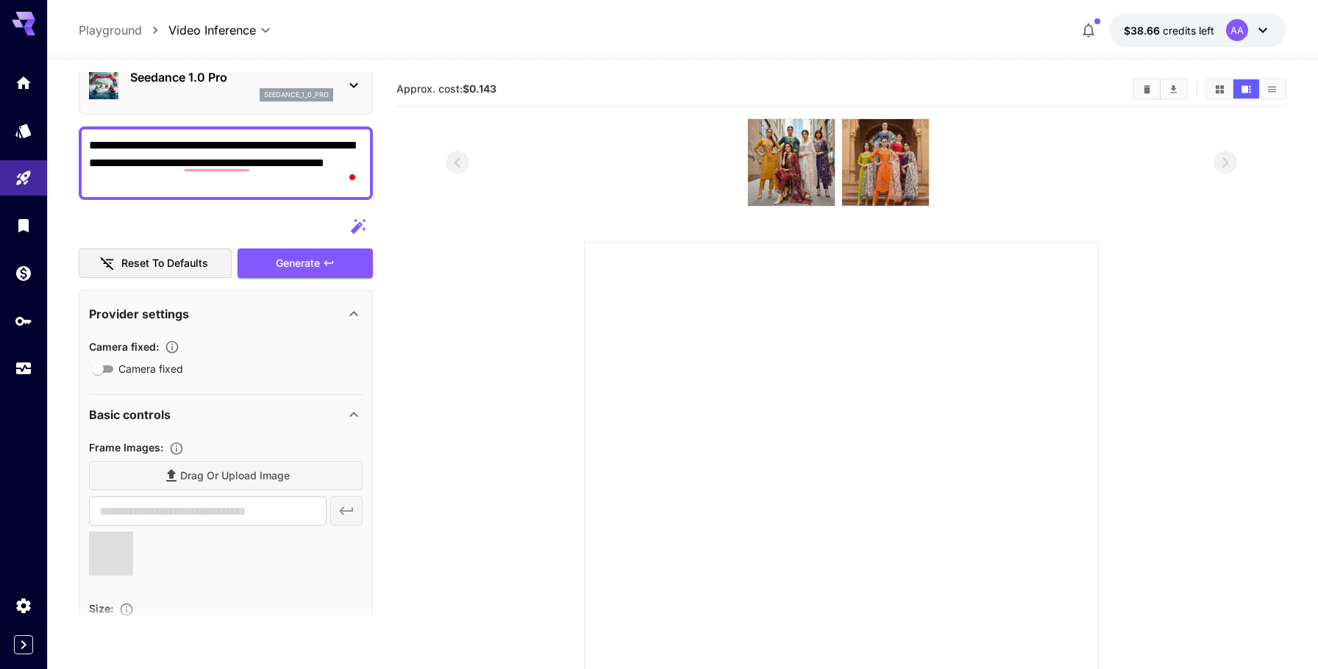
type input "**********"
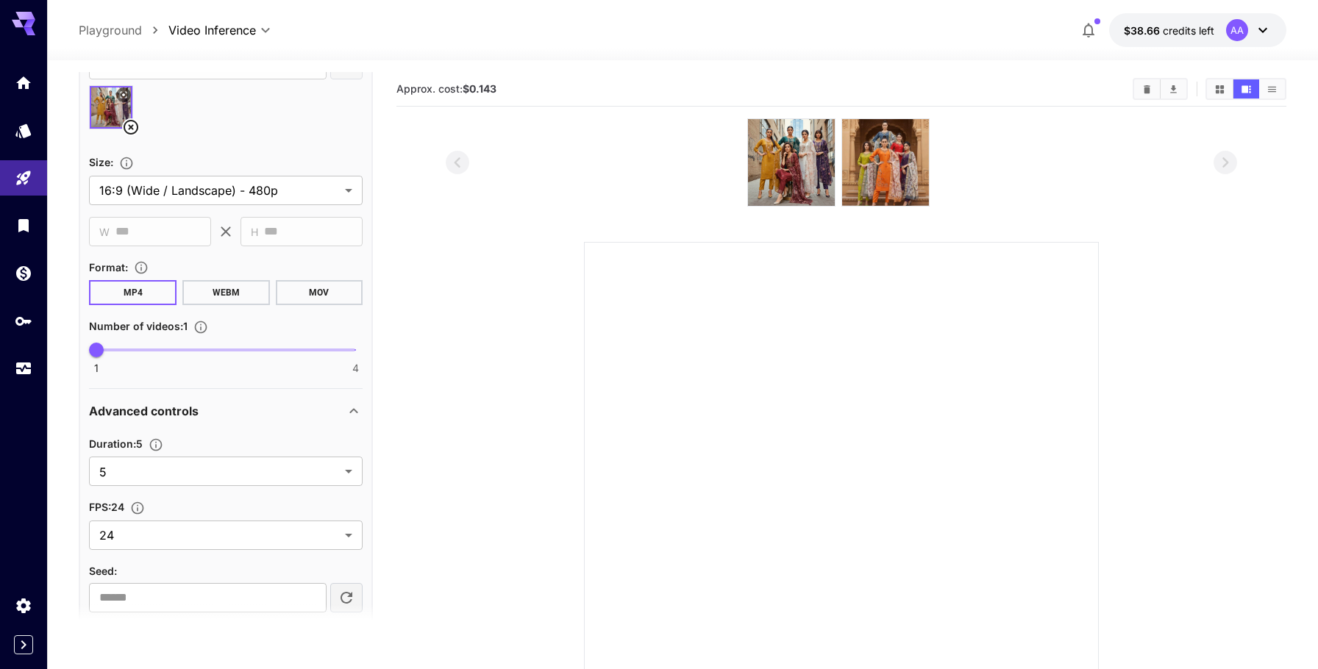
scroll to position [513, 0]
click at [199, 477] on body "**********" at bounding box center [659, 400] width 1318 height 801
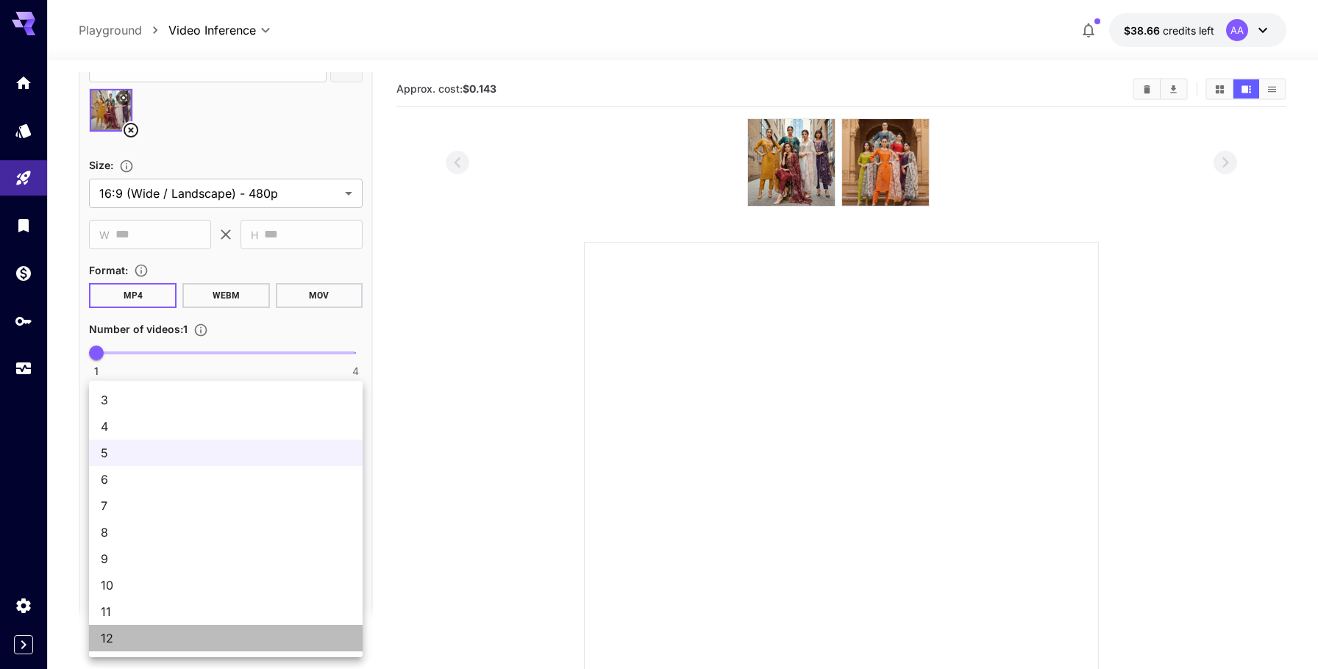
click at [147, 643] on span "12" at bounding box center [226, 639] width 250 height 18
type input "**"
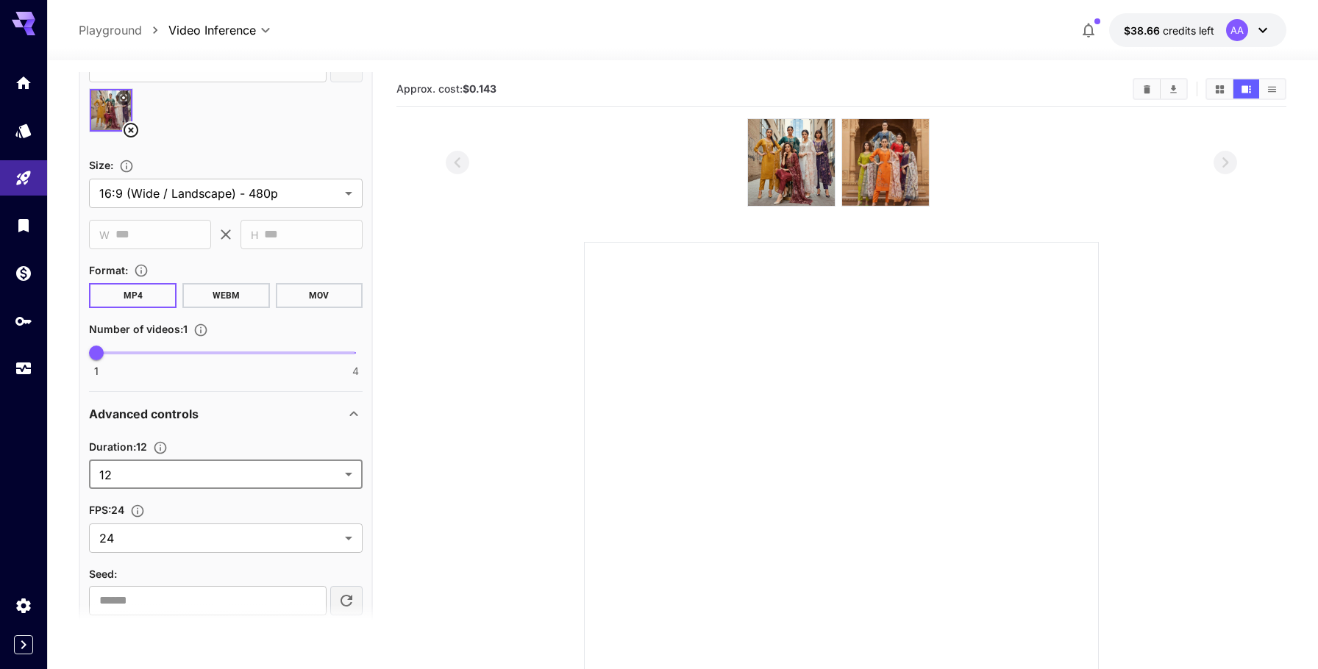
click at [426, 427] on section at bounding box center [841, 437] width 890 height 638
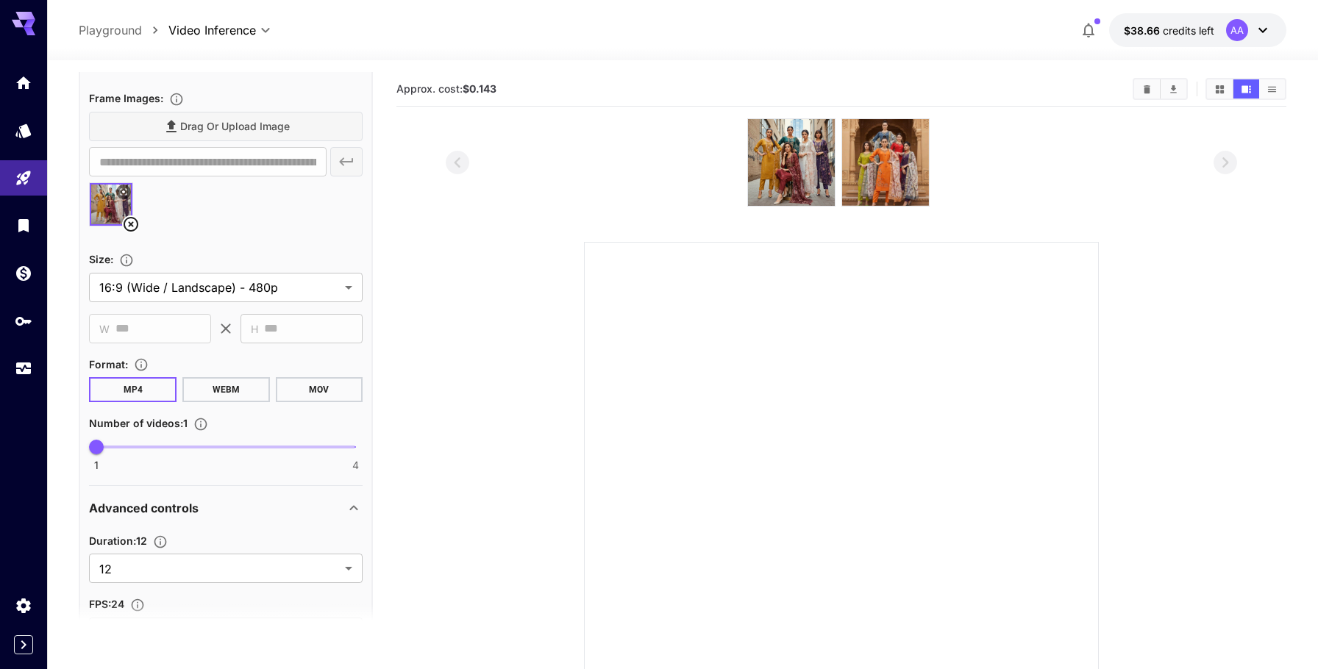
scroll to position [418, 0]
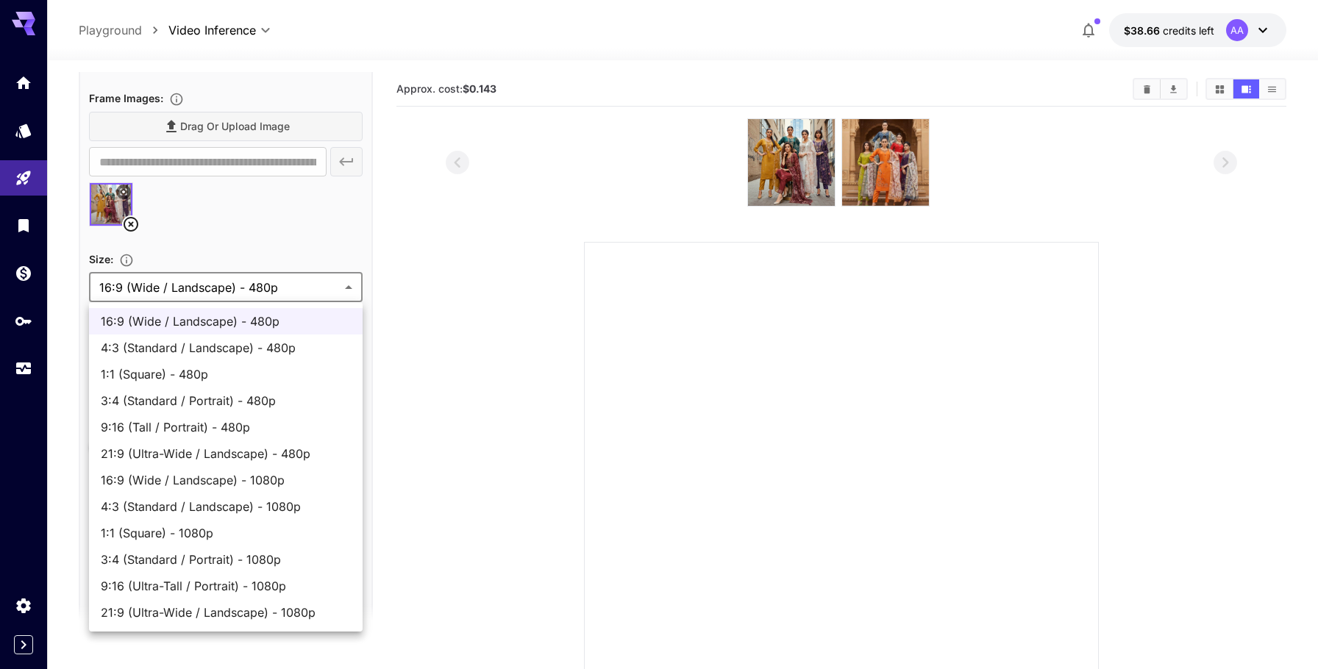
click at [243, 276] on body "**********" at bounding box center [659, 400] width 1318 height 801
drag, startPoint x: 207, startPoint y: 376, endPoint x: 165, endPoint y: 531, distance: 160.9
click at [165, 531] on ul "16:9 (Wide / Landscape) - 480p 4:3 (Standard / Landscape) - 480p 1:1 (Square) -…" at bounding box center [226, 466] width 274 height 329
click at [165, 531] on span "1:1 (Square) - 1080p" at bounding box center [226, 533] width 250 height 18
type input "**********"
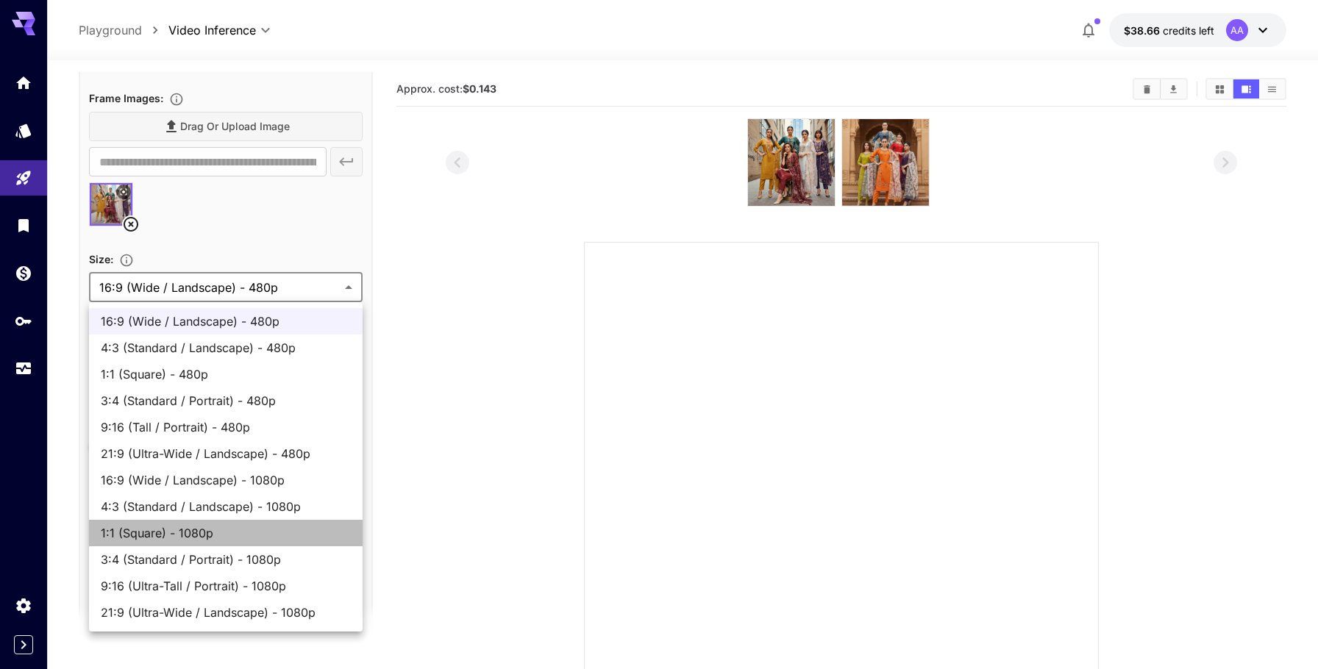
type input "****"
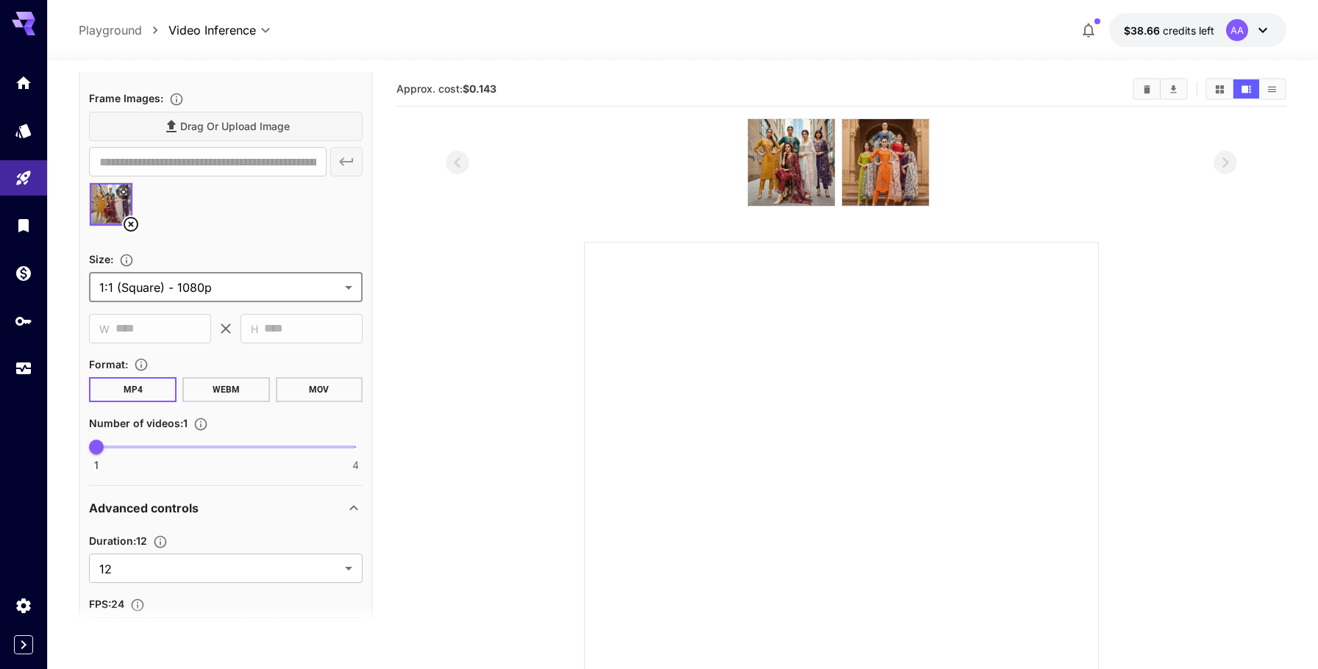
click at [401, 198] on section at bounding box center [841, 437] width 890 height 638
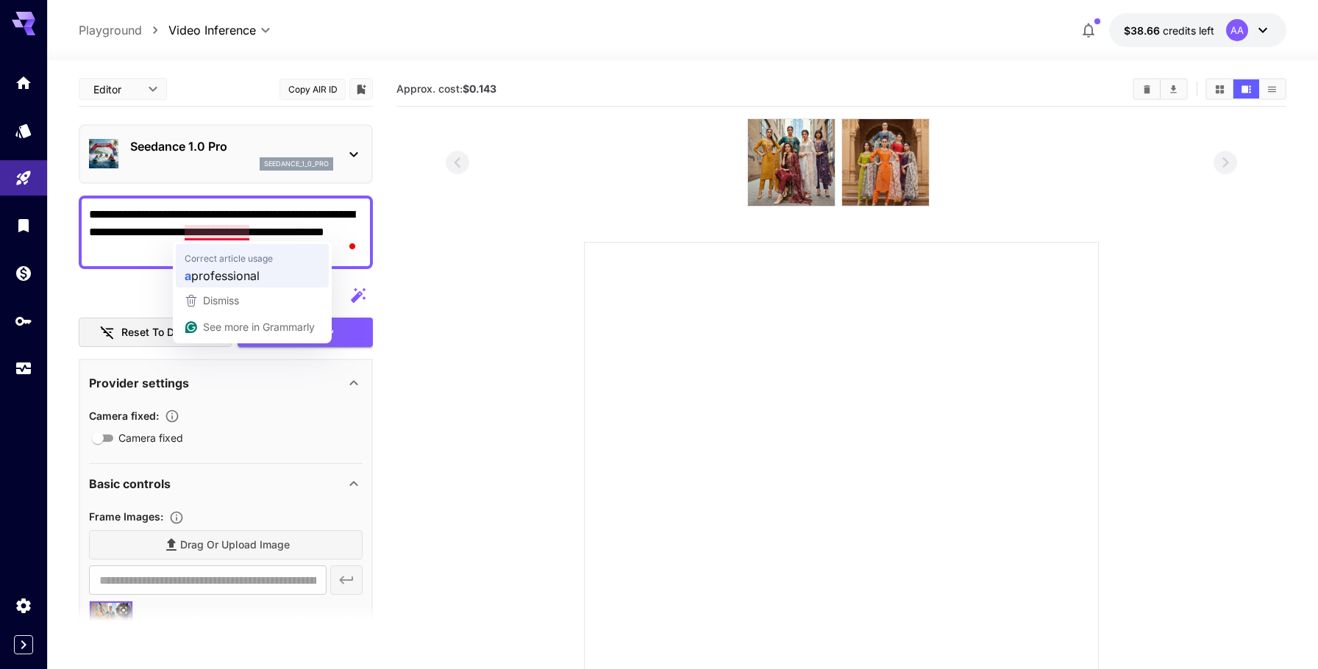
type textarea "**********"
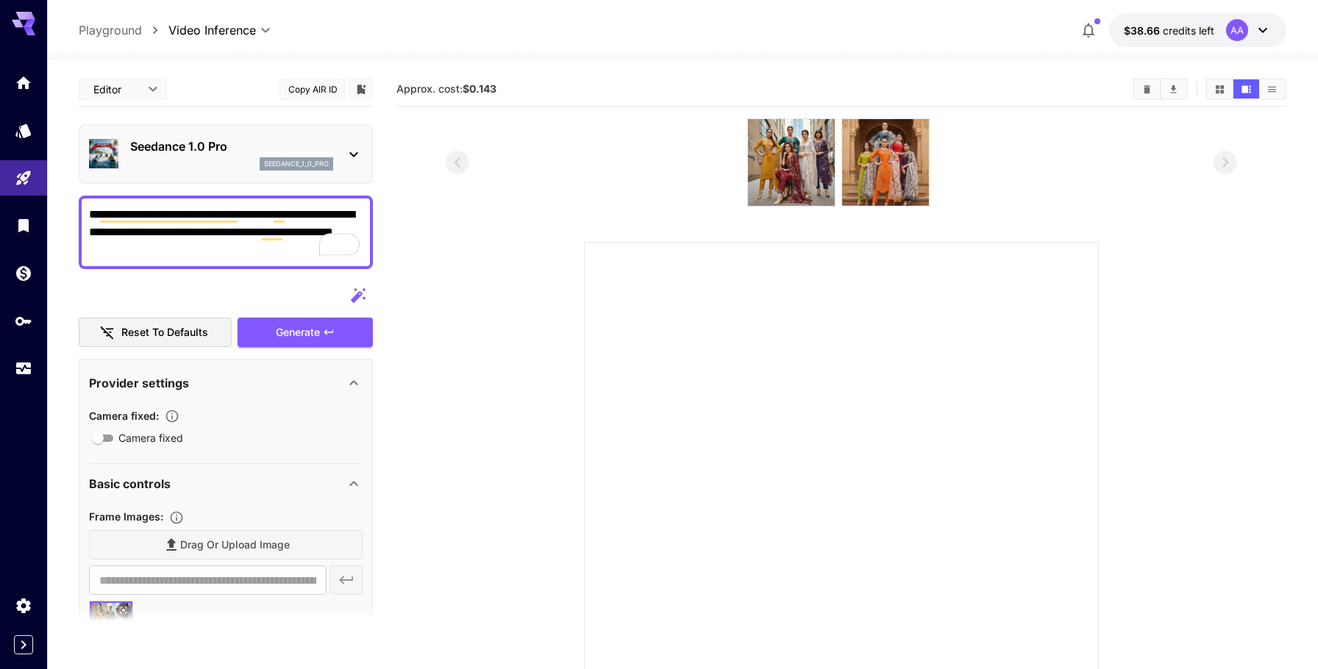
type textarea "**********"
click at [289, 333] on div "Generate" at bounding box center [305, 333] width 135 height 30
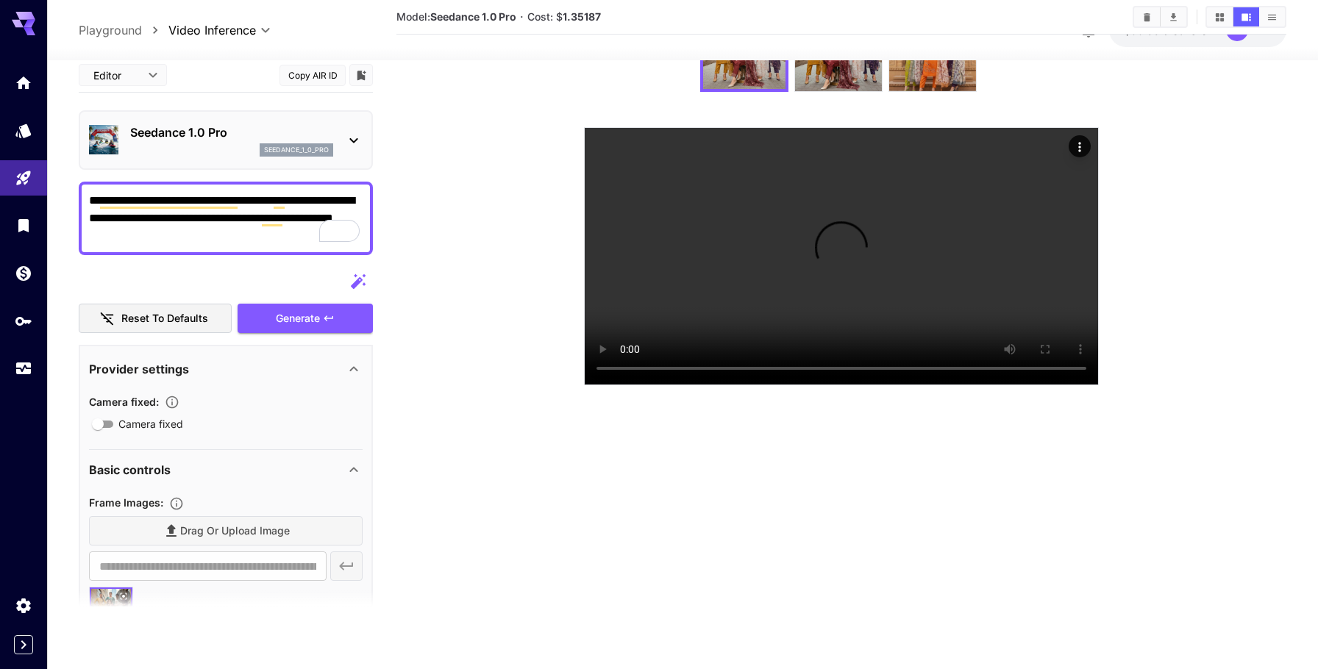
scroll to position [123, 0]
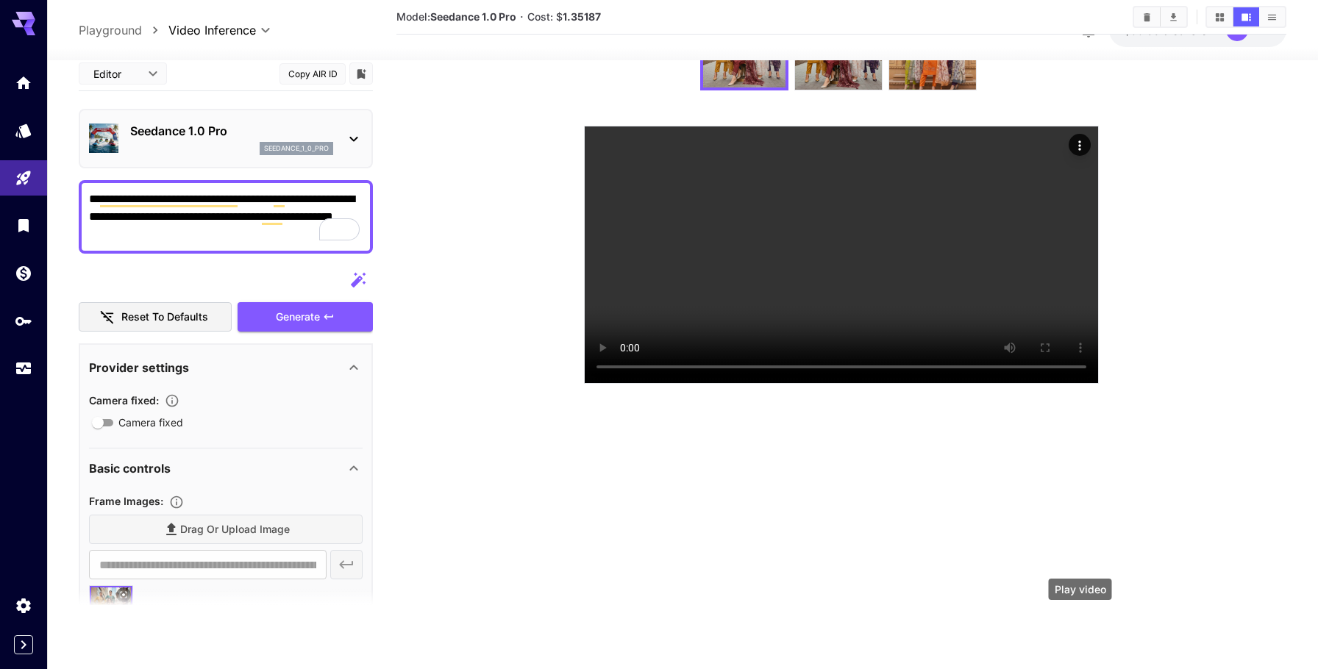
click at [1080, 600] on div "Play video" at bounding box center [1080, 593] width 66 height 33
click at [1077, 597] on div "Play video" at bounding box center [1080, 593] width 66 height 33
click at [1083, 146] on icon "Actions" at bounding box center [1079, 145] width 15 height 15
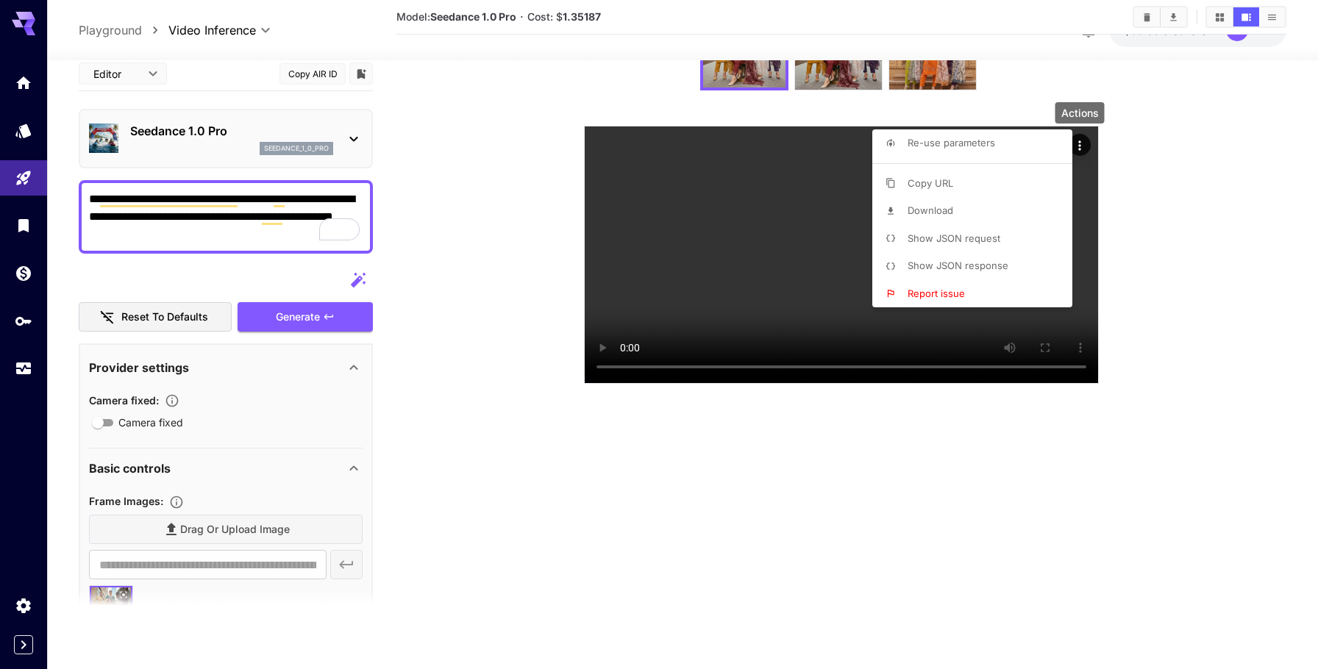
click at [973, 221] on li "Download" at bounding box center [976, 211] width 209 height 28
click at [569, 204] on div at bounding box center [659, 334] width 1318 height 669
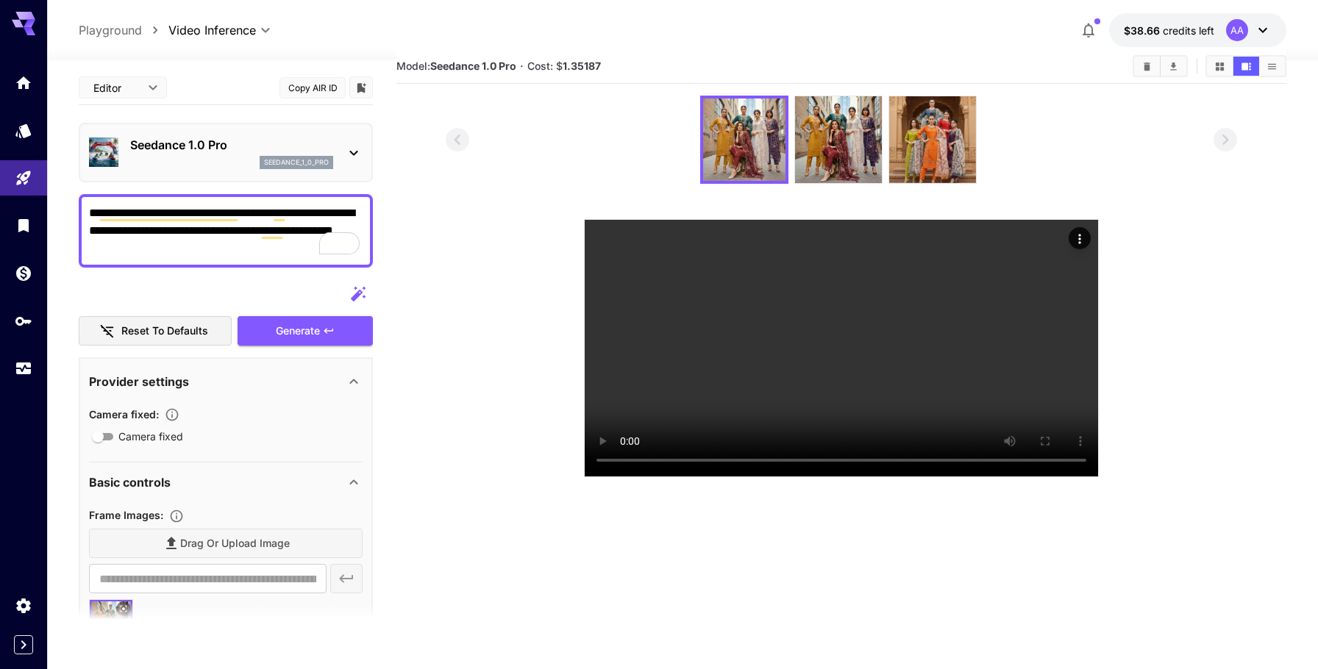
scroll to position [0, 0]
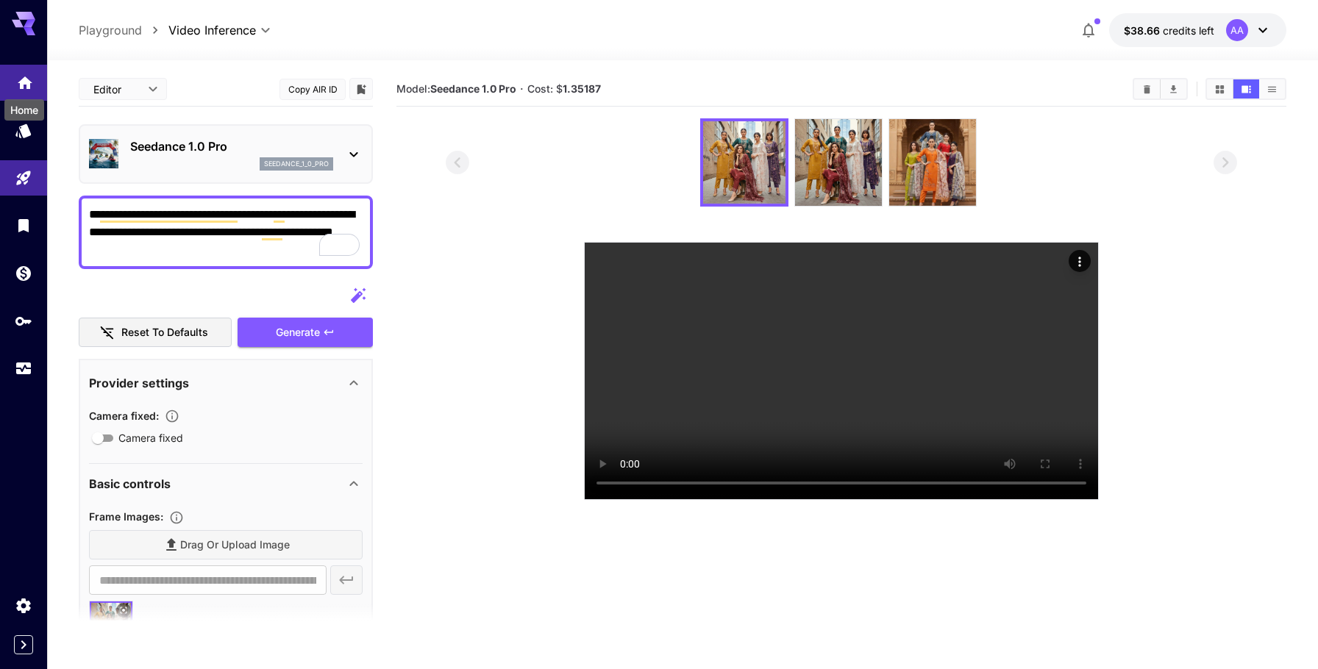
click at [29, 84] on icon "Home" at bounding box center [25, 78] width 15 height 13
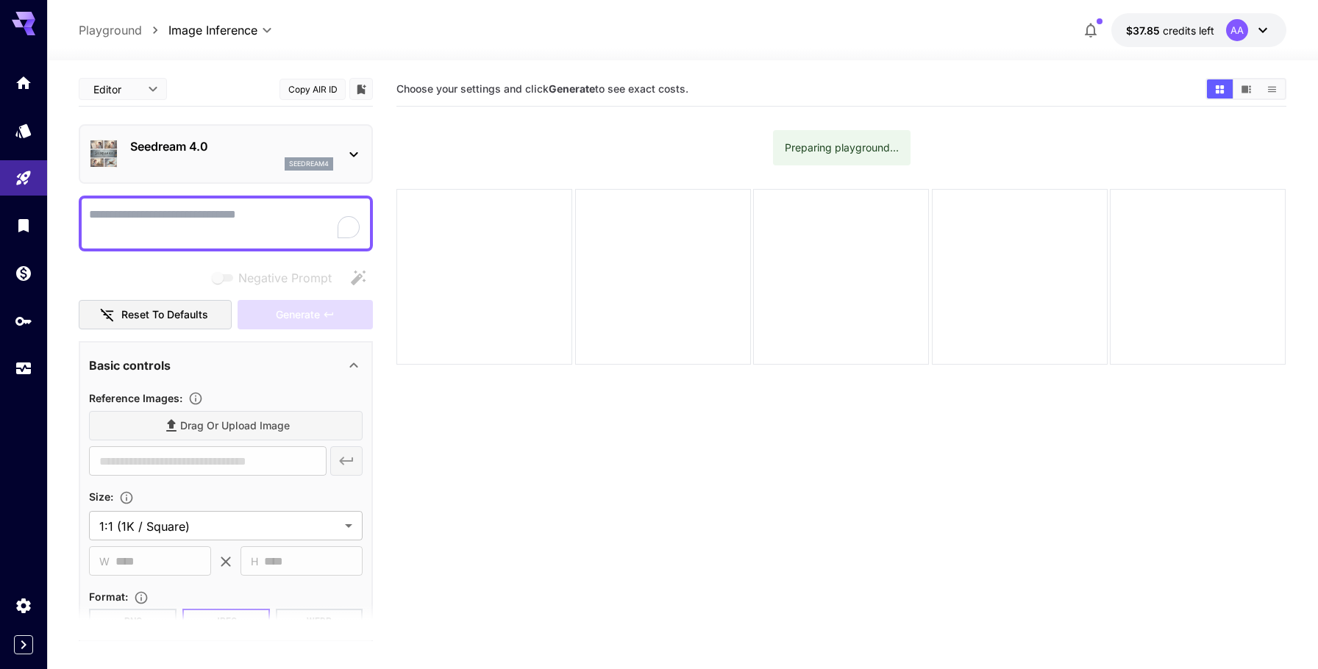
click at [336, 456] on div "​" at bounding box center [226, 460] width 274 height 29
click at [273, 206] on textarea "Negative Prompt" at bounding box center [226, 223] width 274 height 35
